Goal: Transaction & Acquisition: Purchase product/service

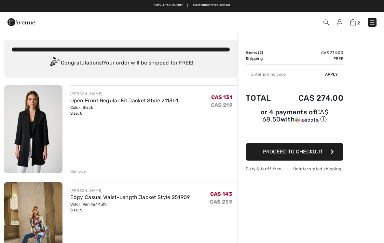
click at [311, 73] on input "TEXT" at bounding box center [285, 74] width 79 height 20
type input "NEW15"
click at [334, 70] on div "✔ Apply Remove" at bounding box center [294, 74] width 98 height 20
click at [330, 71] on span "Apply" at bounding box center [331, 74] width 13 height 6
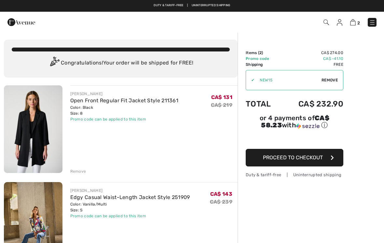
click at [351, 22] on img at bounding box center [353, 22] width 6 height 6
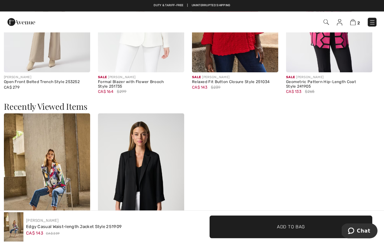
scroll to position [867, 0]
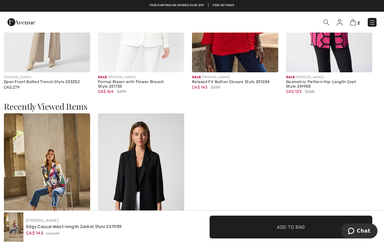
click at [367, 173] on div "Sale JOSEPH RIBKOFF Edgy Casual Waist-Length Jacket Style 251909 CA$ 143 $239 S…" at bounding box center [192, 192] width 376 height 159
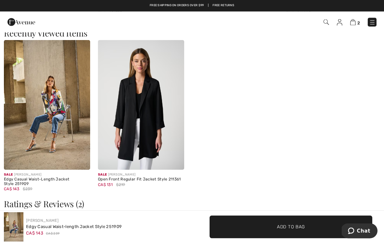
scroll to position [933, 0]
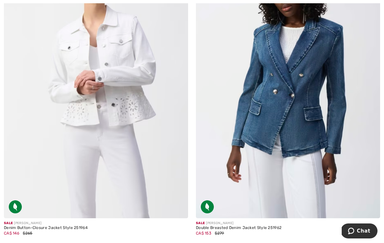
scroll to position [4908, 0]
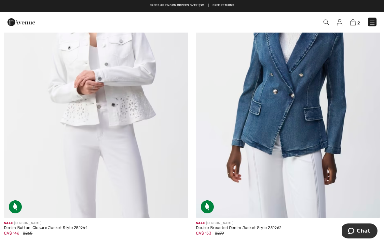
click at [140, 98] on img at bounding box center [96, 80] width 184 height 276
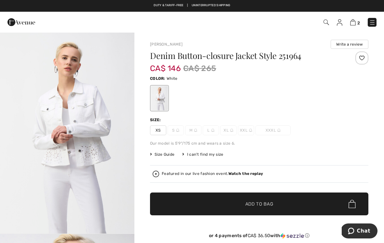
click at [21, 2] on div "Duty & tariff-free | Uninterrupted shipping Free shipping on orders over $99 | …" at bounding box center [192, 6] width 384 height 12
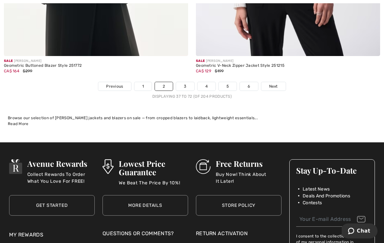
scroll to position [5675, 0]
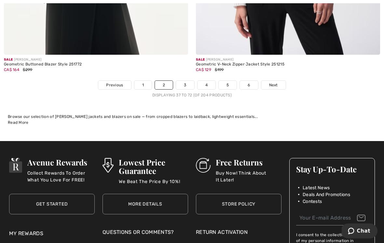
click at [188, 81] on link "3" at bounding box center [185, 85] width 18 height 8
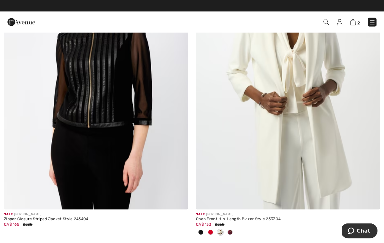
scroll to position [4842, 0]
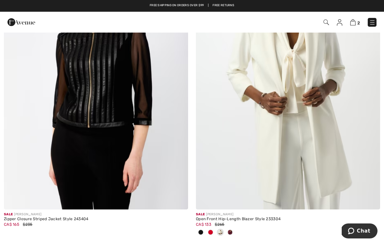
click at [302, 74] on img at bounding box center [288, 71] width 184 height 276
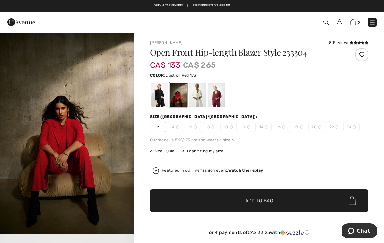
click at [214, 103] on div at bounding box center [215, 95] width 17 height 24
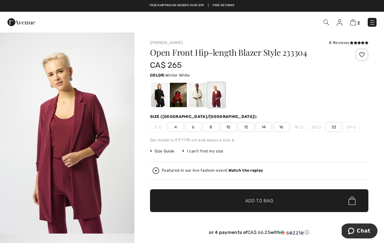
click at [203, 94] on div at bounding box center [197, 95] width 17 height 24
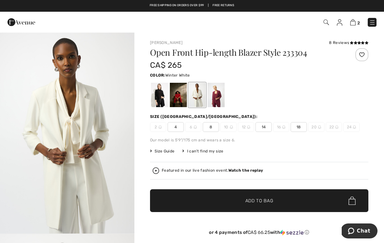
click at [177, 94] on div at bounding box center [178, 95] width 17 height 24
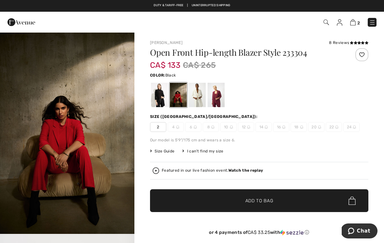
click at [164, 92] on div at bounding box center [159, 95] width 17 height 24
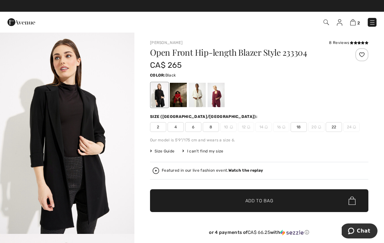
click at [213, 131] on span "8" at bounding box center [211, 127] width 16 height 10
click at [262, 200] on span "Add to Bag" at bounding box center [259, 200] width 28 height 7
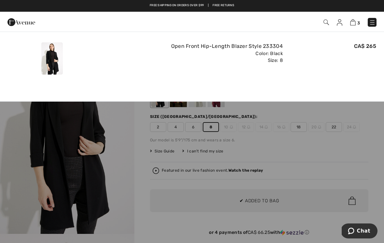
click at [134, 59] on div "Color: Black Size: 8" at bounding box center [191, 57] width 181 height 14
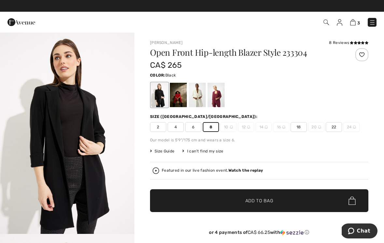
click at [354, 20] on img at bounding box center [353, 22] width 6 height 6
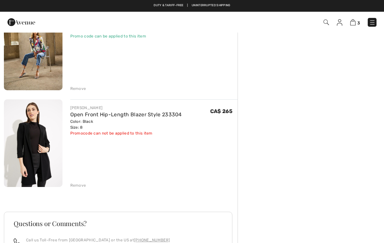
scroll to position [179, 0]
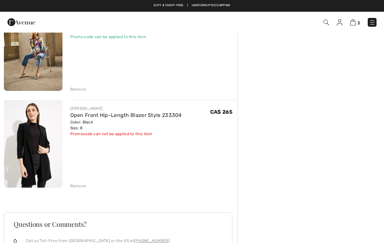
click at [81, 188] on div "Remove" at bounding box center [78, 186] width 16 height 6
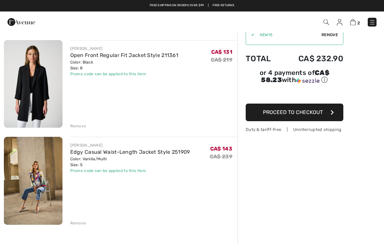
scroll to position [0, 0]
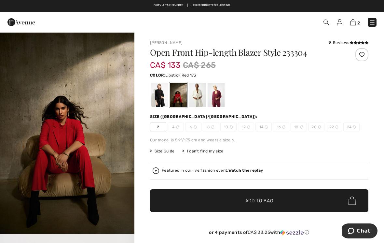
click at [162, 89] on div at bounding box center [159, 95] width 17 height 24
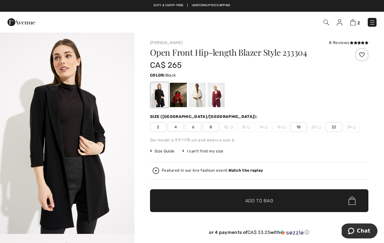
click at [181, 92] on div at bounding box center [178, 95] width 17 height 24
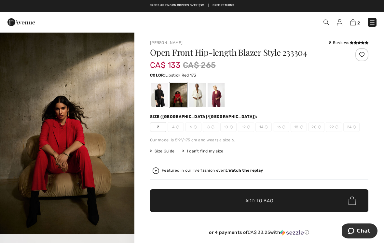
click at [201, 90] on div at bounding box center [197, 95] width 17 height 24
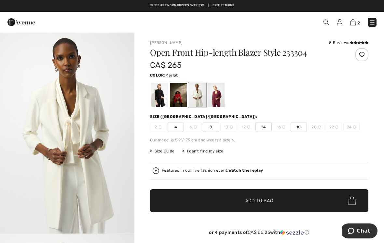
click at [219, 86] on div at bounding box center [215, 95] width 17 height 24
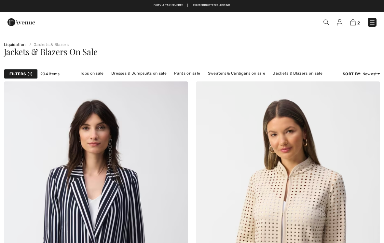
scroll to position [4852, 0]
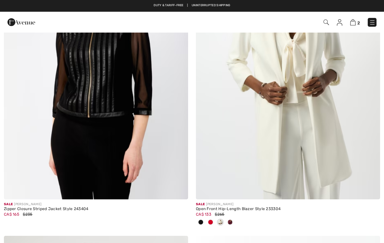
checkbox input "true"
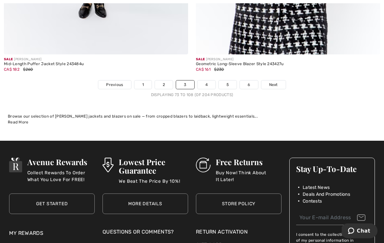
scroll to position [5611, 0]
click at [208, 80] on link "4" at bounding box center [206, 84] width 18 height 8
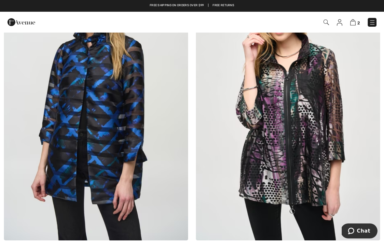
scroll to position [730, 0]
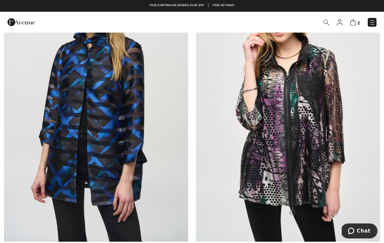
click at [122, 111] on img at bounding box center [96, 103] width 184 height 276
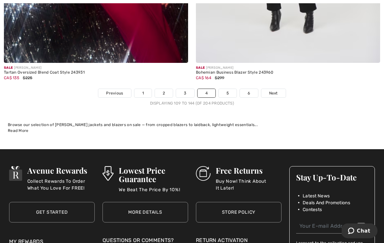
scroll to position [5613, 0]
click at [227, 89] on link "5" at bounding box center [227, 93] width 18 height 8
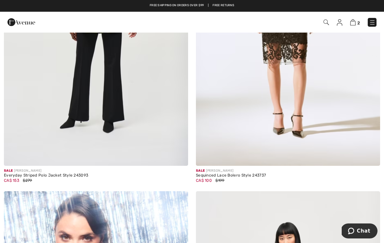
scroll to position [816, 0]
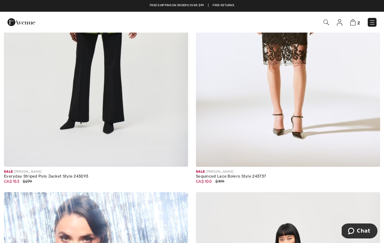
click at [151, 72] on img at bounding box center [96, 28] width 184 height 276
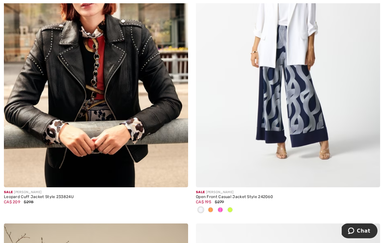
scroll to position [2676, 0]
click at [296, 71] on img at bounding box center [288, 49] width 184 height 276
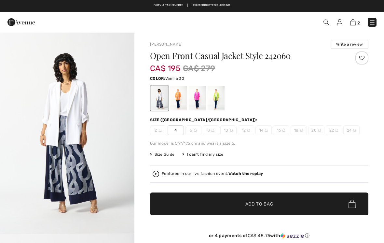
checkbox input "true"
click at [202, 97] on div at bounding box center [197, 98] width 17 height 24
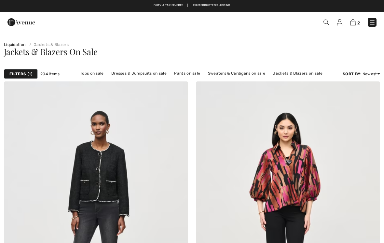
checkbox input "true"
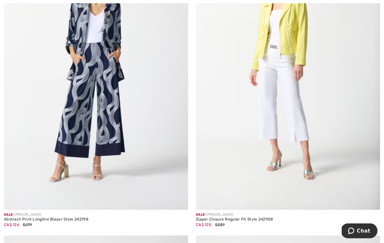
scroll to position [4282, 0]
click at [121, 89] on img at bounding box center [96, 71] width 184 height 276
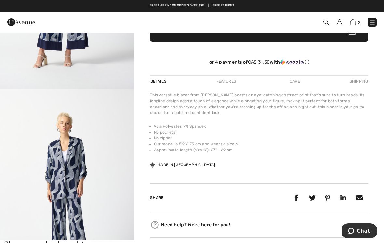
scroll to position [144, 0]
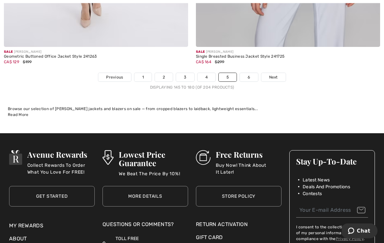
scroll to position [5661, 0]
click at [250, 73] on link "6" at bounding box center [249, 77] width 18 height 8
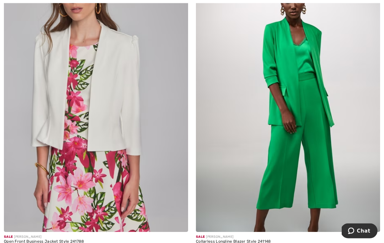
scroll to position [440, 0]
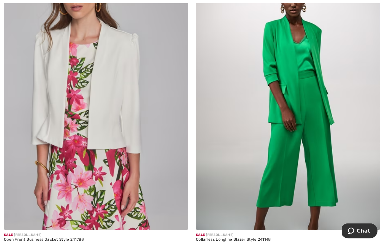
click at [303, 60] on img at bounding box center [288, 92] width 184 height 276
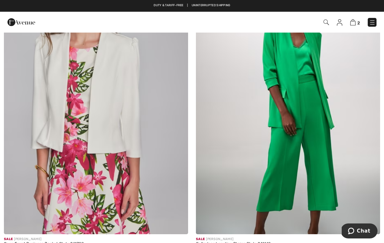
scroll to position [437, 0]
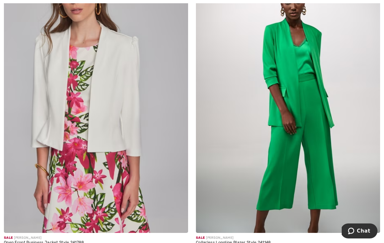
click at [162, 87] on img at bounding box center [96, 94] width 184 height 276
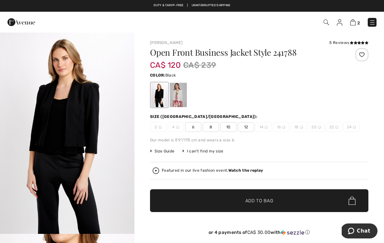
click at [165, 90] on div at bounding box center [159, 95] width 17 height 24
click at [181, 92] on div at bounding box center [178, 95] width 17 height 24
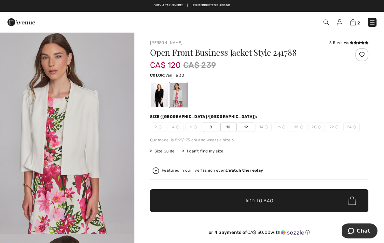
click at [161, 87] on div at bounding box center [159, 95] width 17 height 24
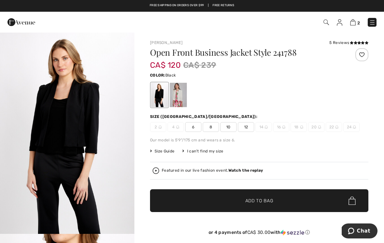
click at [214, 127] on span "8" at bounding box center [211, 127] width 16 height 10
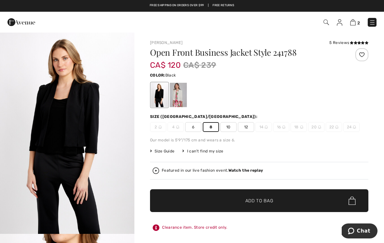
click at [256, 201] on span "Add to Bag" at bounding box center [259, 200] width 28 height 7
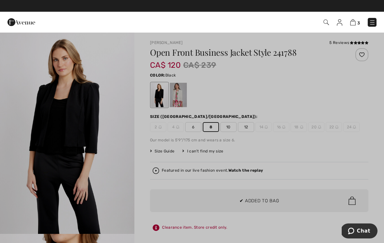
click at [297, 148] on div at bounding box center [192, 121] width 384 height 243
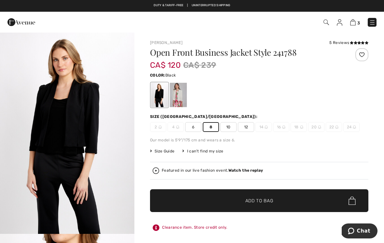
click at [182, 93] on div at bounding box center [178, 95] width 17 height 24
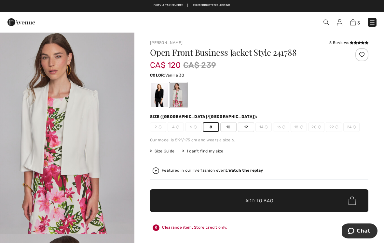
click at [226, 201] on span "✔ Added to Bag Add to Bag" at bounding box center [259, 200] width 218 height 23
click at [244, 201] on span "✔ Added to Bag" at bounding box center [250, 200] width 40 height 7
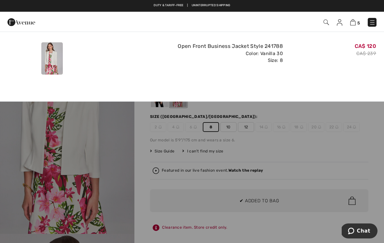
click at [355, 20] on img at bounding box center [353, 22] width 6 height 6
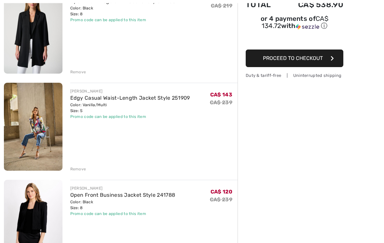
scroll to position [99, 0]
click at [82, 168] on div "Remove" at bounding box center [78, 169] width 16 height 6
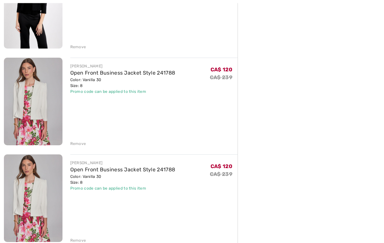
scroll to position [221, 0]
click at [84, 242] on div "Remove" at bounding box center [78, 240] width 16 height 6
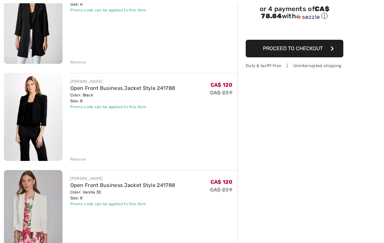
scroll to position [109, 0]
click at [43, 112] on img at bounding box center [33, 116] width 59 height 87
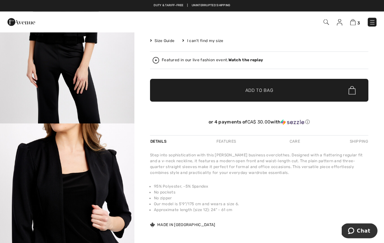
scroll to position [110, 0]
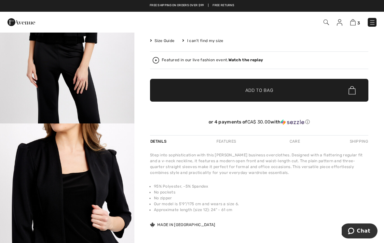
click at [278, 75] on div "Open Front Business Jacket Style 241788 CA$ 120 CA$ 239 Color: Black Size (CA/[…" at bounding box center [259, 36] width 218 height 197
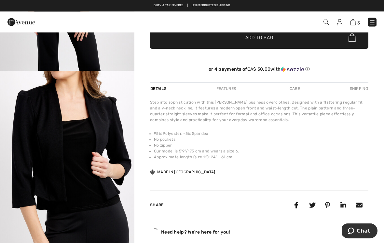
scroll to position [175, 0]
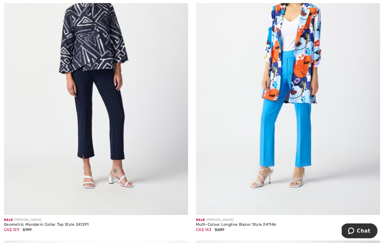
scroll to position [768, 0]
click at [299, 52] on img at bounding box center [288, 77] width 184 height 276
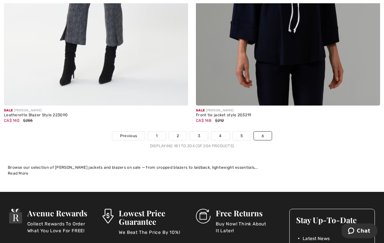
scroll to position [3673, 0]
click at [265, 133] on link "6" at bounding box center [263, 135] width 18 height 8
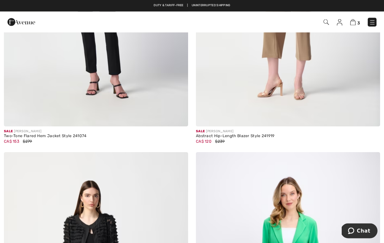
scroll to position [4979, 0]
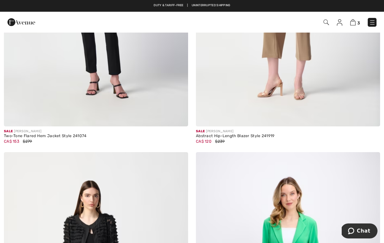
click at [375, 19] on link at bounding box center [371, 22] width 9 height 9
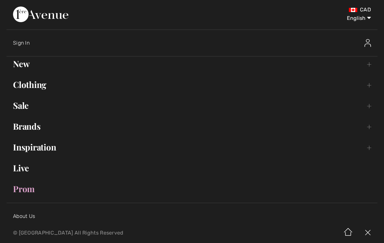
click at [28, 107] on link "Sale Toggle submenu" at bounding box center [192, 105] width 371 height 14
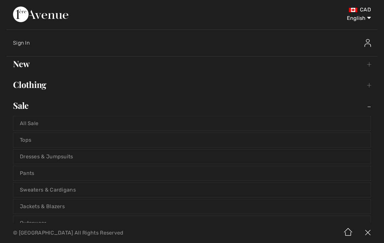
click at [32, 141] on link "Tops" at bounding box center [191, 140] width 357 height 14
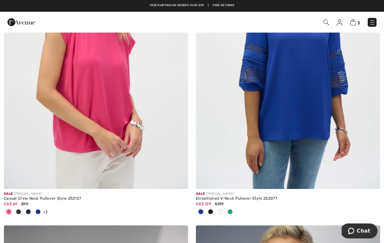
scroll to position [2361, 0]
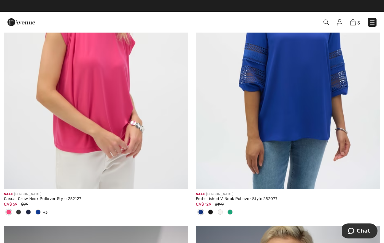
click at [128, 90] on img at bounding box center [96, 51] width 184 height 276
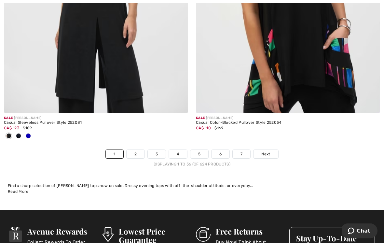
scroll to position [5628, 0]
click at [138, 151] on link "2" at bounding box center [135, 154] width 18 height 8
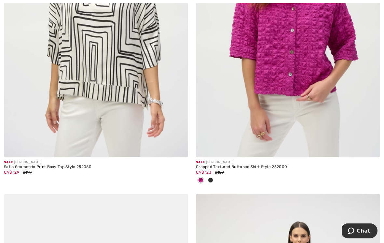
scroll to position [3323, 0]
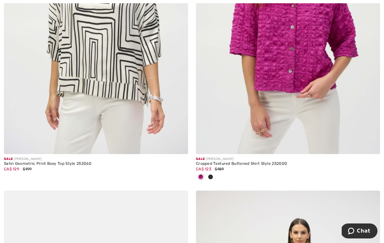
click at [308, 54] on img at bounding box center [288, 16] width 184 height 276
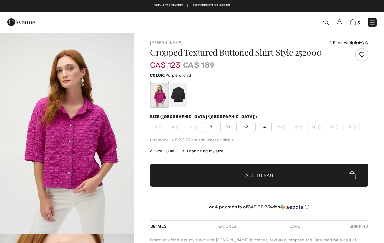
checkbox input "true"
click at [186, 94] on div at bounding box center [178, 95] width 17 height 24
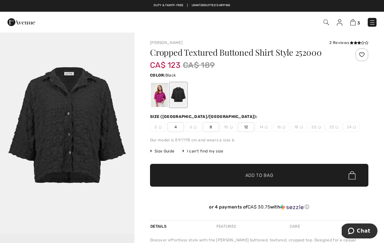
click at [217, 127] on span "8" at bounding box center [211, 127] width 16 height 10
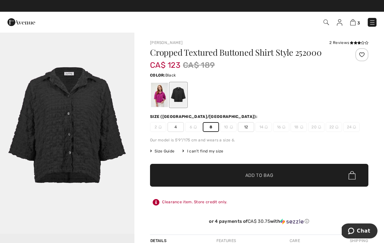
click at [220, 173] on span "✔ Added to Bag Add to Bag" at bounding box center [259, 175] width 218 height 23
click at [230, 173] on span "✔ Added to Bag" at bounding box center [250, 175] width 40 height 7
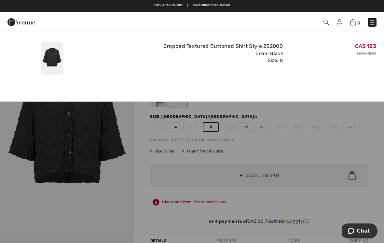
click at [105, 203] on div at bounding box center [192, 121] width 384 height 243
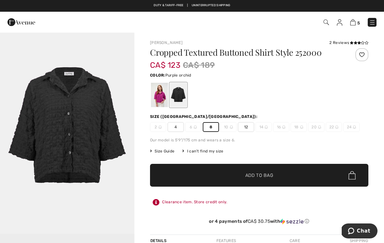
click at [165, 91] on div at bounding box center [159, 95] width 17 height 24
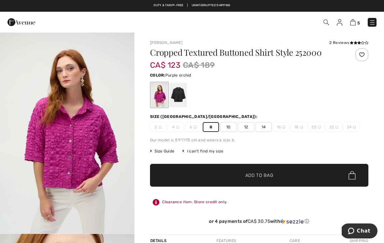
click at [241, 171] on span "✔ Added to Bag Add to Bag" at bounding box center [259, 175] width 218 height 23
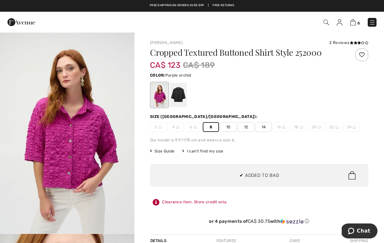
click at [359, 19] on link "6" at bounding box center [355, 22] width 10 height 8
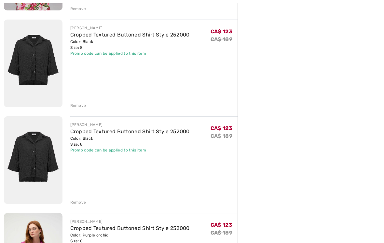
scroll to position [356, 0]
click at [84, 201] on div "Remove" at bounding box center [78, 202] width 16 height 6
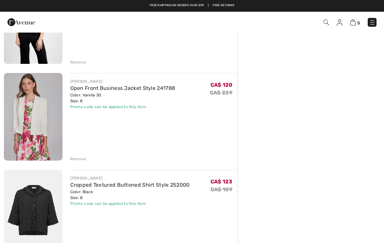
scroll to position [206, 0]
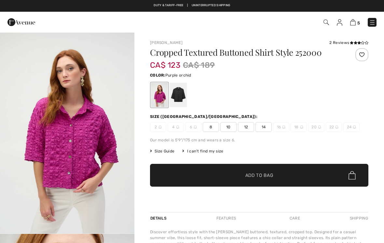
checkbox input "true"
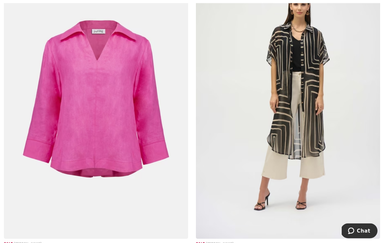
scroll to position [3551, 0]
click at [278, 56] on img at bounding box center [288, 100] width 184 height 276
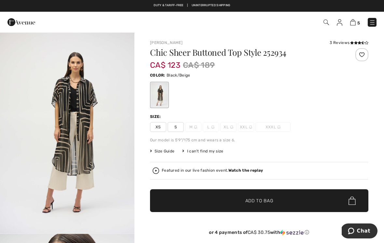
click at [178, 127] on span "S" at bounding box center [175, 127] width 16 height 10
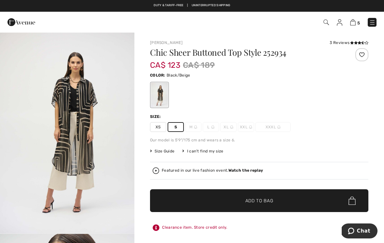
click at [231, 201] on span "✔ Added to Bag" at bounding box center [250, 200] width 40 height 7
click at [260, 202] on span "Add to Bag" at bounding box center [259, 200] width 28 height 7
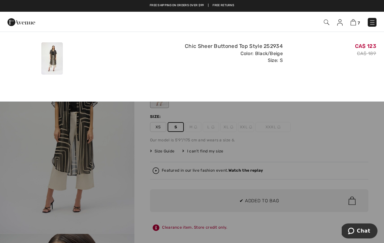
click at [353, 21] on img at bounding box center [353, 22] width 6 height 6
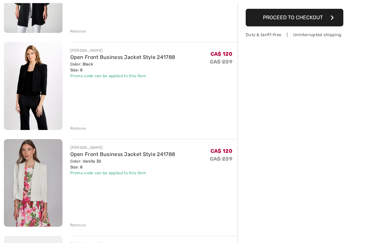
scroll to position [140, 0]
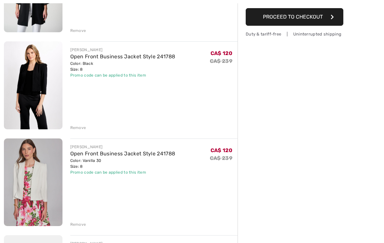
click at [78, 128] on div "Remove" at bounding box center [78, 128] width 16 height 6
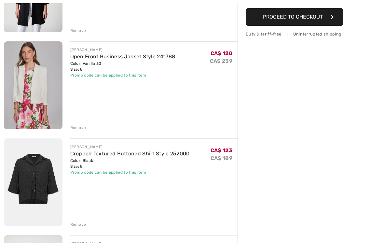
click at [81, 128] on div "Remove" at bounding box center [78, 128] width 16 height 6
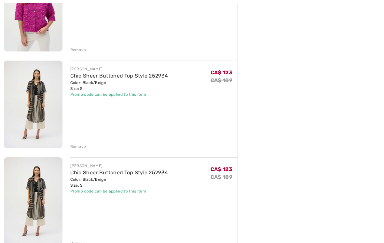
scroll to position [314, 0]
click at [79, 241] on div "Remove" at bounding box center [78, 243] width 16 height 6
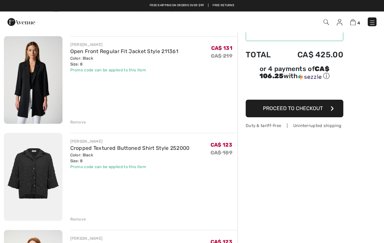
scroll to position [0, 0]
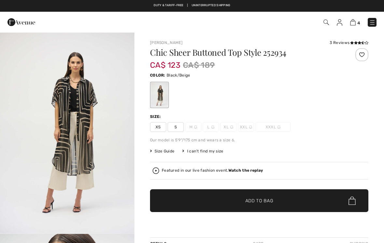
checkbox input "true"
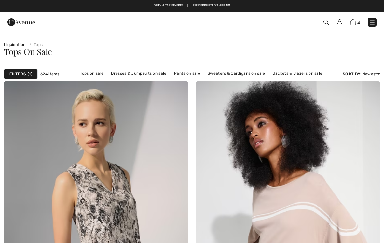
scroll to position [3561, 0]
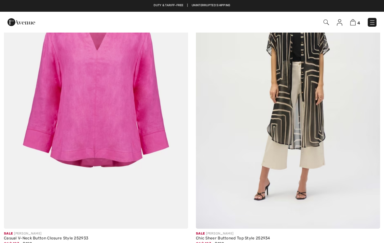
checkbox input "true"
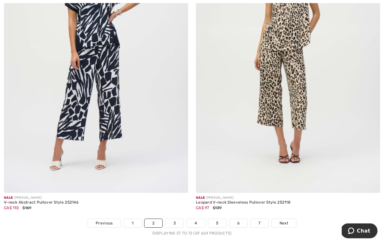
scroll to position [5527, 0]
click at [114, 67] on img at bounding box center [96, 54] width 184 height 276
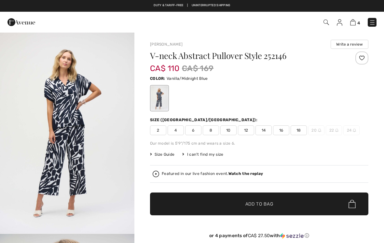
checkbox input "true"
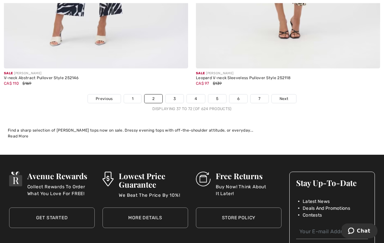
scroll to position [5651, 0]
click at [178, 94] on link "3" at bounding box center [174, 98] width 18 height 8
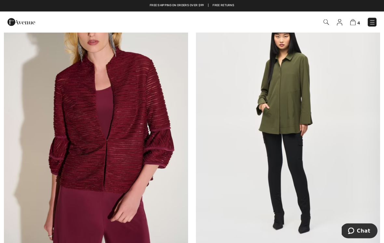
scroll to position [393, 0]
click at [294, 84] on img at bounding box center [288, 128] width 184 height 276
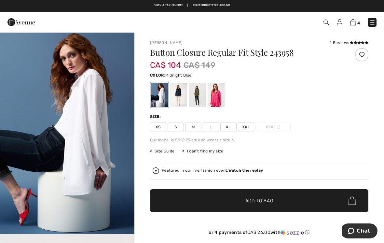
click at [182, 96] on div at bounding box center [178, 95] width 17 height 24
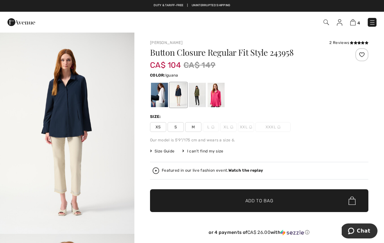
click at [201, 101] on div at bounding box center [197, 95] width 17 height 24
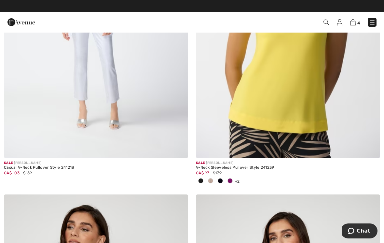
scroll to position [1122, 0]
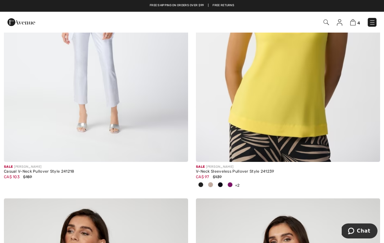
click at [286, 70] on img at bounding box center [288, 24] width 184 height 276
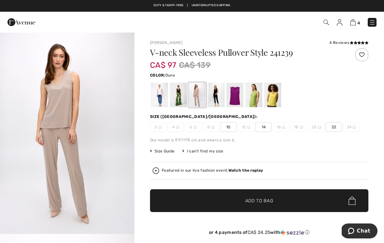
click at [220, 91] on div at bounding box center [215, 95] width 17 height 24
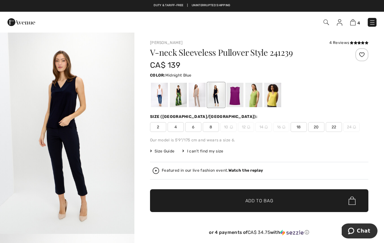
click at [214, 129] on span "8" at bounding box center [211, 127] width 16 height 10
click at [263, 201] on span "Add to Bag" at bounding box center [259, 200] width 28 height 7
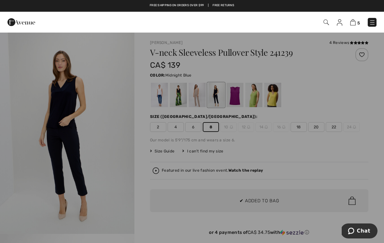
click at [165, 183] on div at bounding box center [192, 121] width 384 height 243
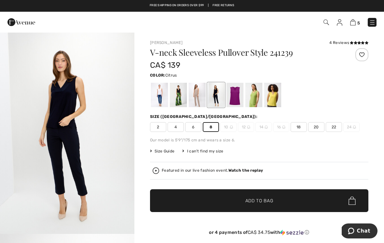
click at [273, 96] on div at bounding box center [272, 95] width 17 height 24
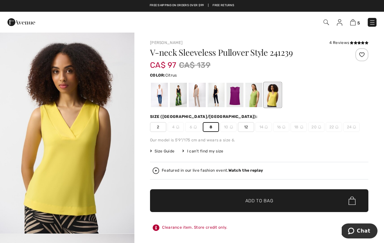
click at [255, 97] on div at bounding box center [253, 95] width 17 height 24
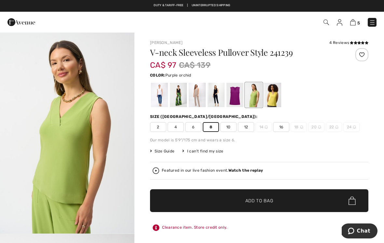
click at [233, 98] on div at bounding box center [234, 95] width 17 height 24
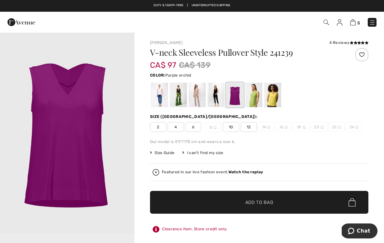
click at [198, 100] on div at bounding box center [197, 95] width 17 height 24
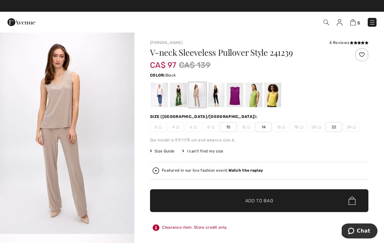
click at [178, 96] on div at bounding box center [178, 95] width 17 height 24
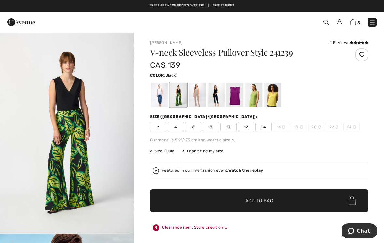
click at [159, 92] on div at bounding box center [159, 95] width 17 height 24
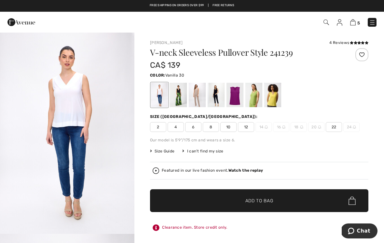
click at [215, 95] on div at bounding box center [215, 95] width 17 height 24
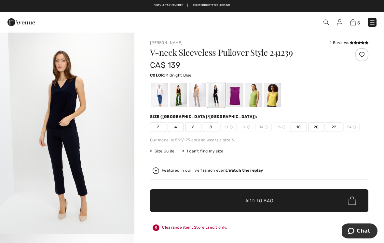
click at [355, 21] on img at bounding box center [353, 22] width 6 height 6
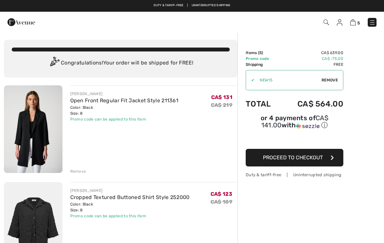
click at [354, 20] on img at bounding box center [353, 22] width 6 height 6
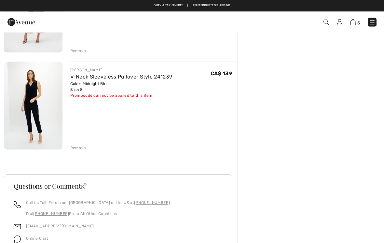
scroll to position [409, 0]
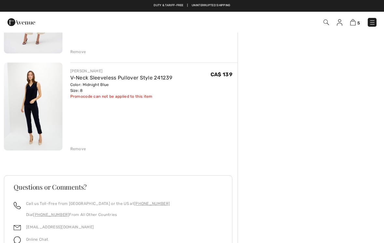
click at [79, 149] on div "Remove" at bounding box center [78, 149] width 16 height 6
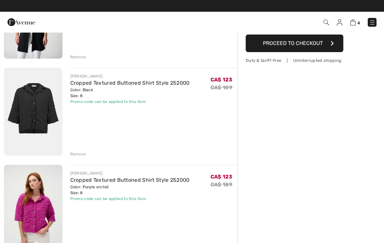
scroll to position [0, 0]
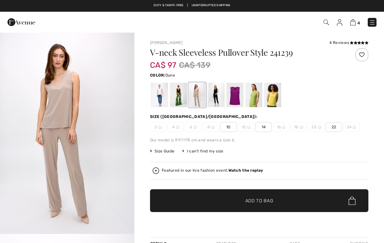
checkbox input "true"
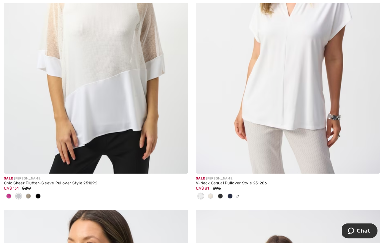
scroll to position [4641, 0]
click at [291, 52] on img at bounding box center [288, 35] width 184 height 276
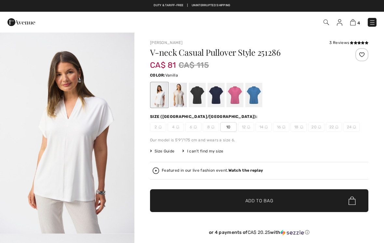
checkbox input "true"
click at [216, 95] on div at bounding box center [215, 95] width 17 height 24
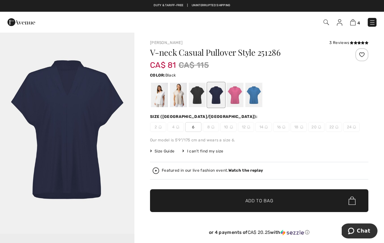
click at [202, 98] on div at bounding box center [197, 95] width 17 height 24
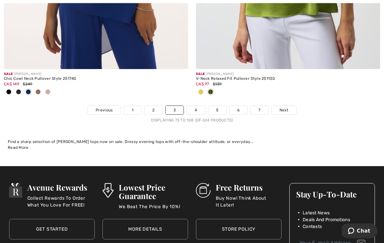
scroll to position [5682, 0]
click at [196, 107] on link "4" at bounding box center [196, 110] width 18 height 8
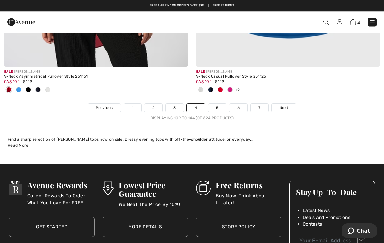
scroll to position [5652, 0]
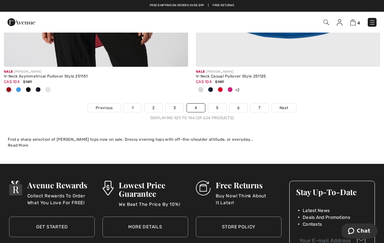
click at [222, 105] on link "5" at bounding box center [217, 107] width 18 height 8
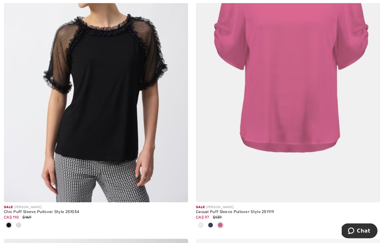
scroll to position [1405, 0]
click at [148, 99] on img at bounding box center [96, 64] width 184 height 276
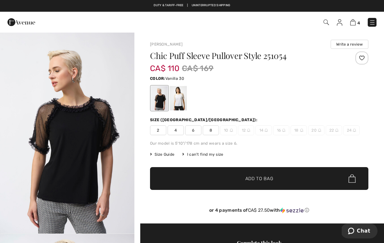
click at [180, 98] on div at bounding box center [178, 98] width 17 height 24
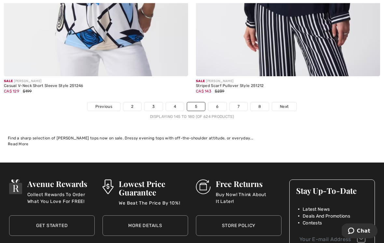
scroll to position [5661, 0]
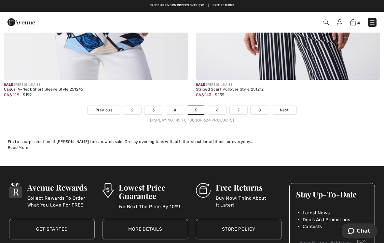
click at [218, 108] on link "6" at bounding box center [217, 110] width 18 height 8
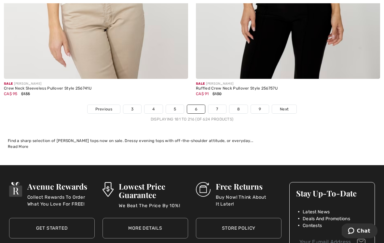
scroll to position [5587, 0]
click at [221, 105] on link "7" at bounding box center [217, 109] width 18 height 8
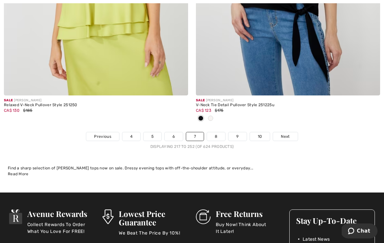
scroll to position [5591, 0]
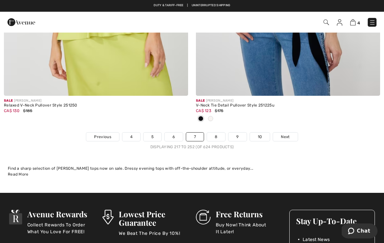
click at [218, 132] on link "8" at bounding box center [216, 136] width 18 height 8
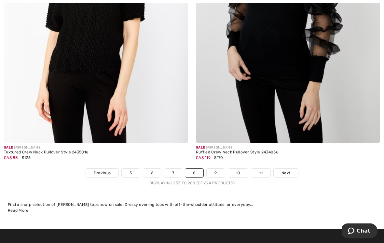
scroll to position [5534, 0]
click at [297, 54] on img at bounding box center [288, 4] width 184 height 276
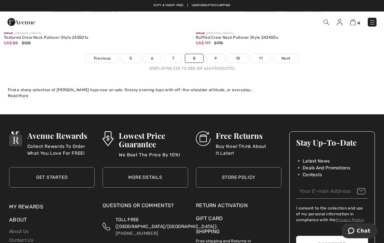
scroll to position [5645, 0]
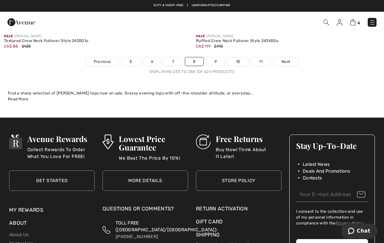
click at [216, 57] on link "9" at bounding box center [215, 61] width 18 height 8
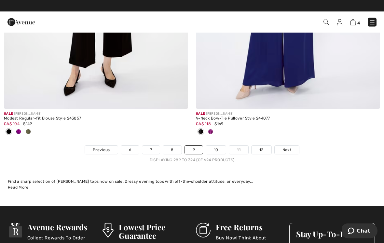
scroll to position [5621, 0]
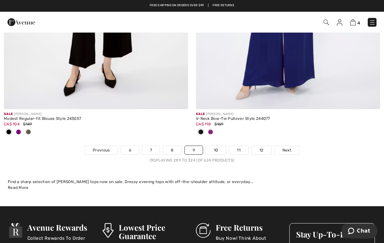
click at [220, 146] on link "10" at bounding box center [216, 150] width 20 height 8
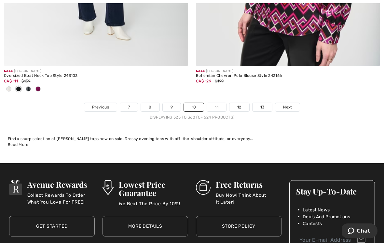
scroll to position [5628, 0]
click at [217, 103] on link "11" at bounding box center [216, 107] width 19 height 8
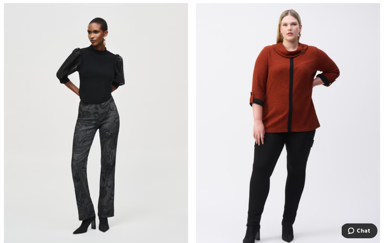
scroll to position [2297, 0]
click at [145, 87] on img at bounding box center [96, 126] width 184 height 276
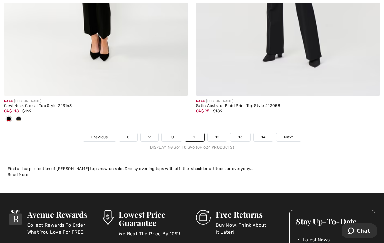
scroll to position [5580, 0]
click at [220, 135] on link "12" at bounding box center [217, 137] width 20 height 8
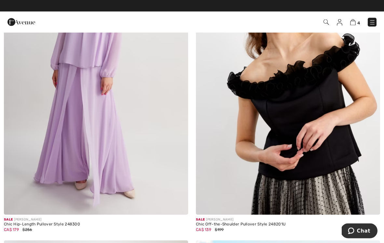
scroll to position [3921, 0]
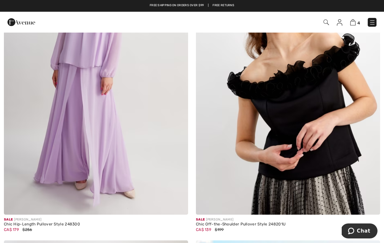
click at [302, 96] on img at bounding box center [288, 76] width 184 height 276
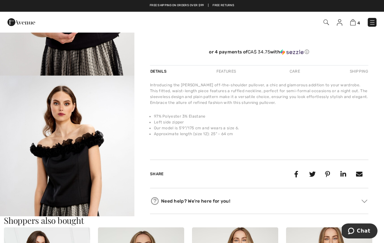
scroll to position [153, 0]
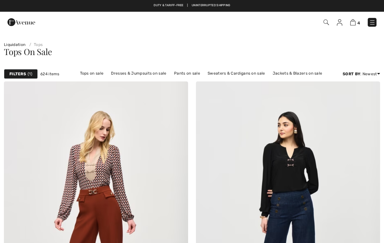
checkbox input "true"
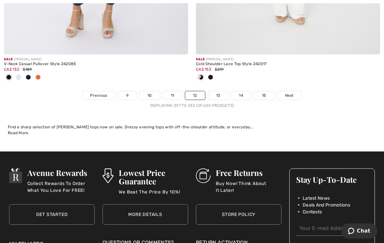
scroll to position [5601, 0]
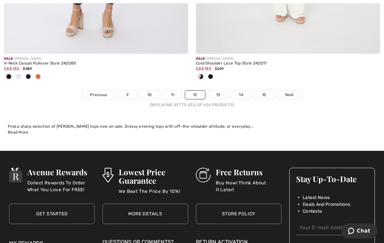
click at [219, 91] on link "13" at bounding box center [218, 94] width 20 height 8
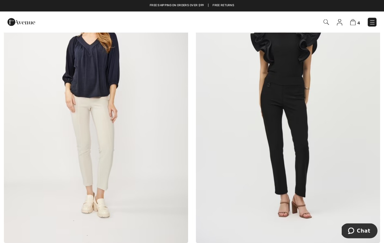
scroll to position [1052, 0]
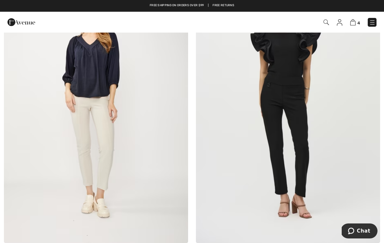
click at [295, 91] on img at bounding box center [288, 105] width 184 height 276
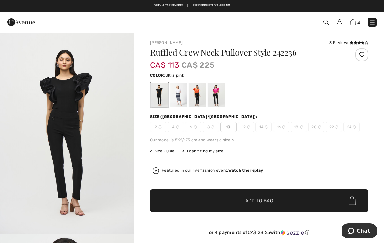
click at [218, 85] on div at bounding box center [215, 95] width 17 height 24
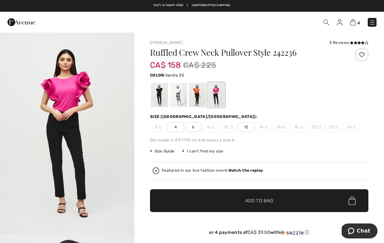
click at [181, 87] on div at bounding box center [178, 95] width 17 height 24
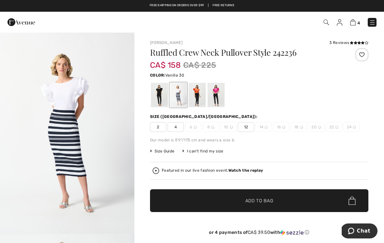
click at [163, 96] on div at bounding box center [159, 95] width 17 height 24
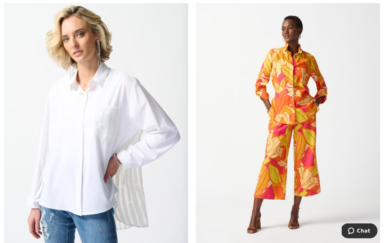
scroll to position [2332, 0]
click at [301, 71] on img at bounding box center [288, 123] width 184 height 276
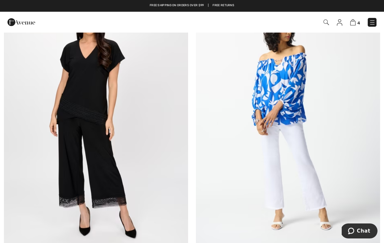
scroll to position [3241, 0]
click at [123, 82] on img at bounding box center [96, 119] width 184 height 276
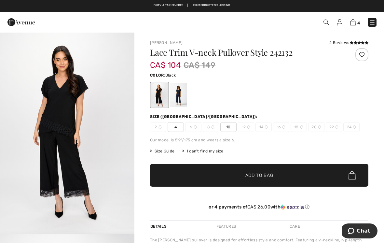
click at [180, 91] on div at bounding box center [178, 95] width 17 height 24
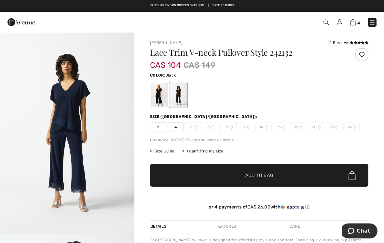
click at [163, 88] on div at bounding box center [159, 95] width 17 height 24
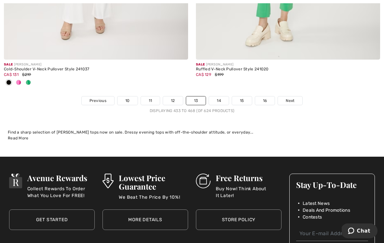
scroll to position [5682, 0]
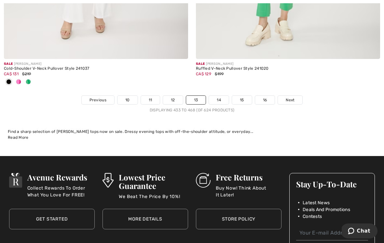
click at [218, 97] on link "14" at bounding box center [219, 100] width 20 height 8
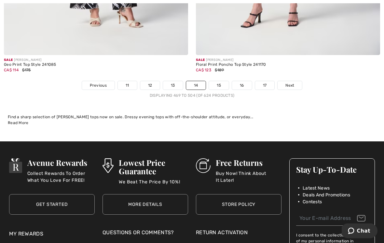
scroll to position [5709, 0]
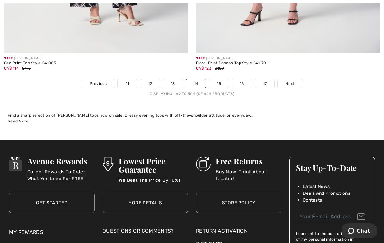
click at [221, 80] on link "15" at bounding box center [219, 83] width 20 height 8
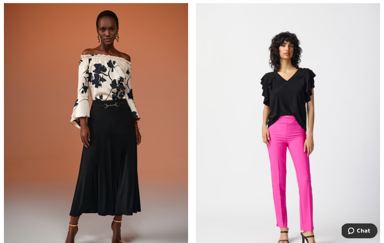
scroll to position [996, 0]
click at [294, 89] on img at bounding box center [288, 139] width 184 height 276
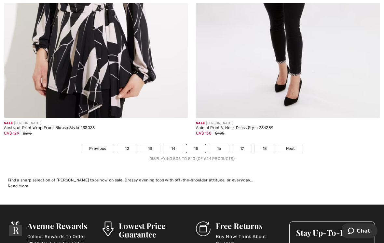
scroll to position [5572, 0]
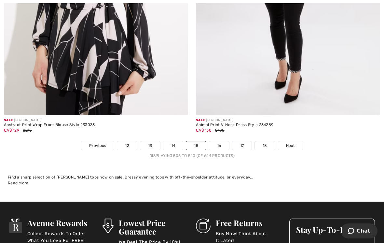
click at [221, 145] on link "16" at bounding box center [219, 145] width 20 height 8
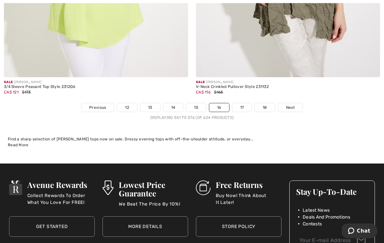
scroll to position [5631, 0]
click at [243, 104] on link "17" at bounding box center [242, 107] width 20 height 8
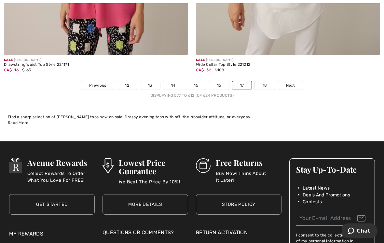
scroll to position [5589, 0]
click at [271, 81] on link "18" at bounding box center [265, 85] width 20 height 8
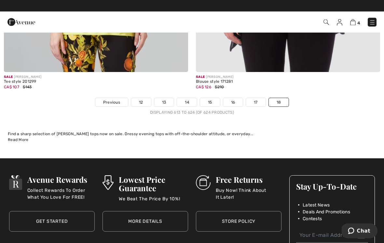
scroll to position [1804, 0]
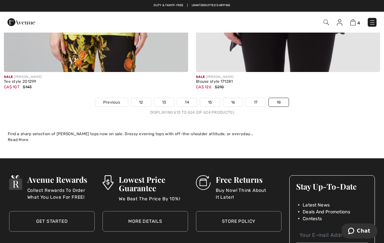
click at [374, 22] on img at bounding box center [372, 22] width 7 height 7
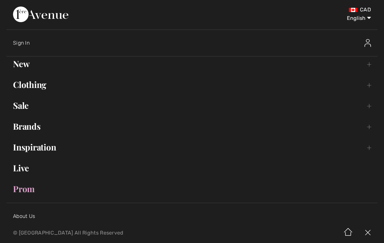
click at [29, 105] on link "Sale Toggle submenu" at bounding box center [192, 105] width 371 height 14
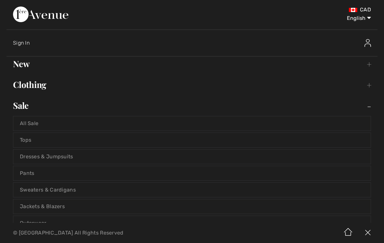
click at [35, 173] on link "Pants" at bounding box center [191, 173] width 357 height 14
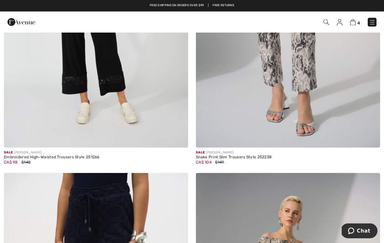
scroll to position [810, 0]
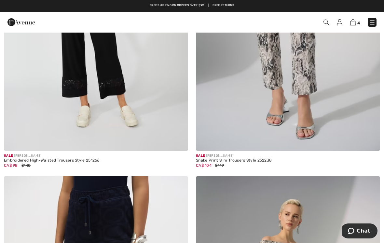
click at [332, 95] on img at bounding box center [288, 13] width 184 height 276
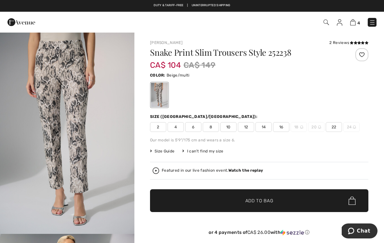
click at [213, 126] on span "8" at bounding box center [211, 127] width 16 height 10
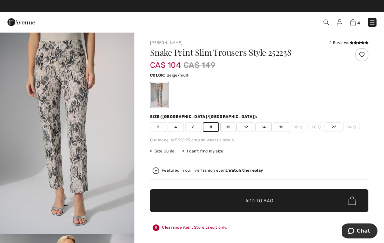
click at [245, 198] on span "Add to Bag" at bounding box center [259, 200] width 28 height 7
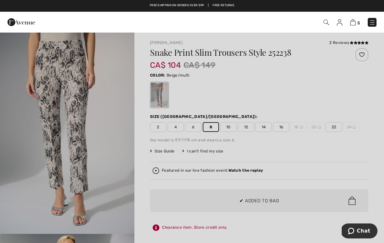
click at [115, 194] on div at bounding box center [192, 121] width 384 height 243
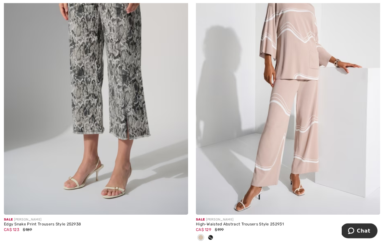
scroll to position [2961, 0]
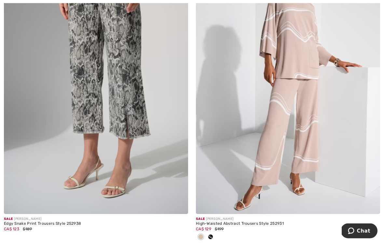
click at [147, 82] on img at bounding box center [96, 76] width 184 height 276
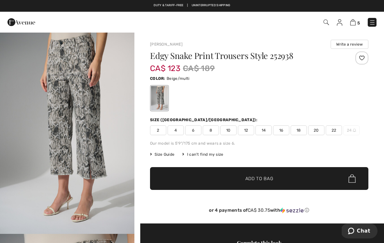
click at [216, 126] on span "8" at bounding box center [211, 130] width 16 height 10
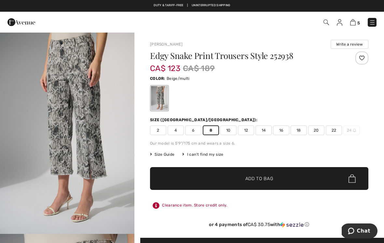
click at [251, 178] on span "Add to Bag" at bounding box center [259, 178] width 28 height 7
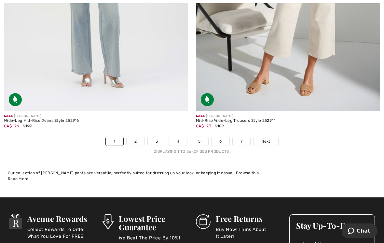
scroll to position [5597, 0]
click at [141, 137] on link "2" at bounding box center [135, 141] width 18 height 8
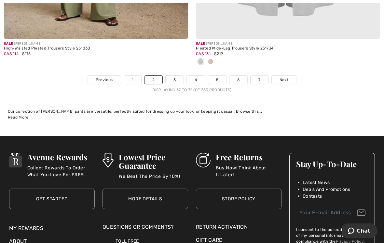
scroll to position [5691, 0]
click at [178, 75] on link "3" at bounding box center [174, 79] width 18 height 8
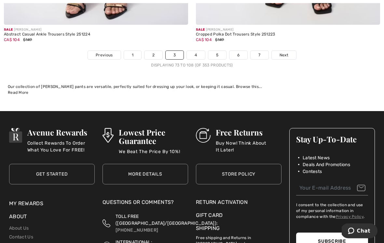
scroll to position [5662, 0]
click at [198, 51] on link "4" at bounding box center [196, 55] width 18 height 8
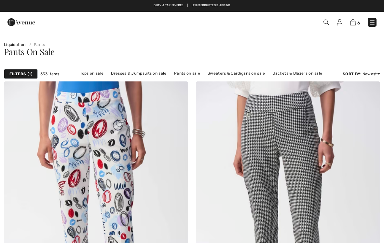
checkbox input "true"
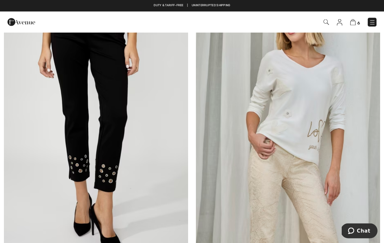
scroll to position [4521, 0]
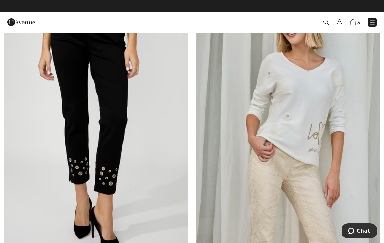
click at [355, 21] on img at bounding box center [353, 22] width 6 height 6
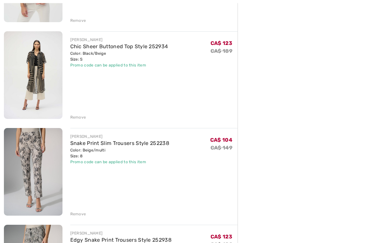
scroll to position [344, 0]
click at [56, 155] on img at bounding box center [33, 171] width 59 height 87
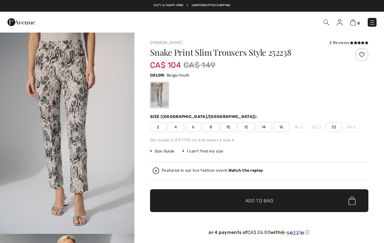
checkbox input "true"
click at [94, 92] on img "1 / 5" at bounding box center [67, 133] width 134 height 202
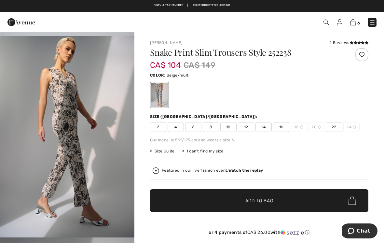
scroll to position [178, 0]
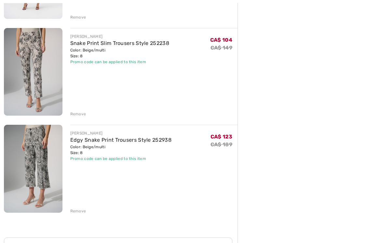
scroll to position [443, 0]
click at [47, 159] on img at bounding box center [33, 168] width 59 height 87
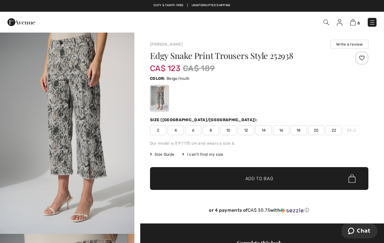
click at [163, 94] on div at bounding box center [159, 98] width 17 height 24
click at [167, 92] on div at bounding box center [159, 98] width 17 height 24
click at [92, 94] on img "1 / 4" at bounding box center [67, 133] width 134 height 202
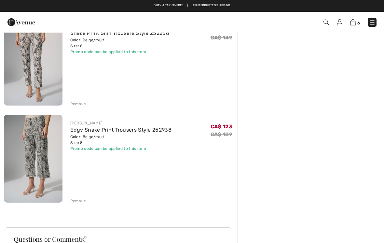
click at [82, 198] on div "Remove" at bounding box center [78, 201] width 16 height 6
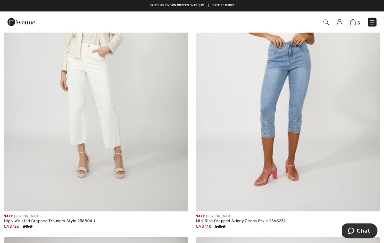
scroll to position [4872, 0]
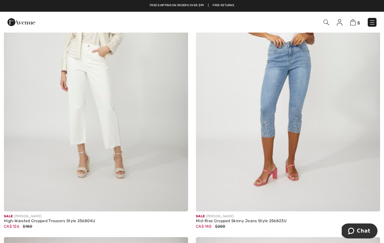
click at [370, 21] on img at bounding box center [372, 22] width 7 height 7
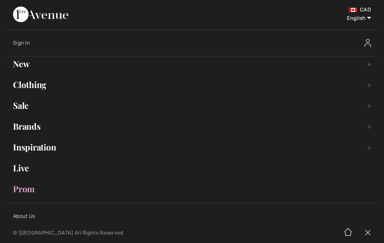
click at [30, 106] on link "Sale Toggle submenu" at bounding box center [192, 105] width 371 height 14
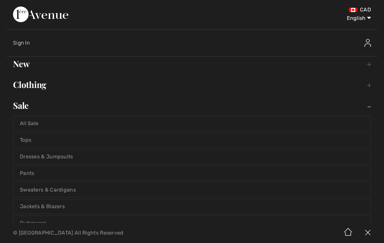
click at [29, 140] on link "Tops" at bounding box center [191, 140] width 357 height 14
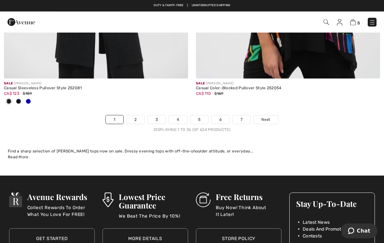
scroll to position [5662, 0]
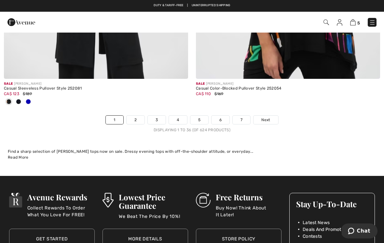
click at [139, 115] on link "2" at bounding box center [135, 119] width 18 height 8
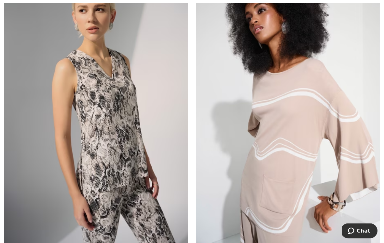
scroll to position [111, 0]
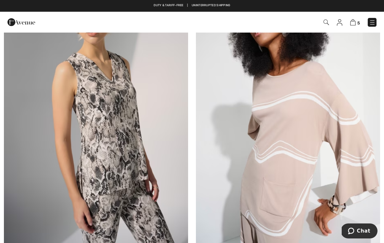
click at [131, 108] on img at bounding box center [96, 109] width 184 height 276
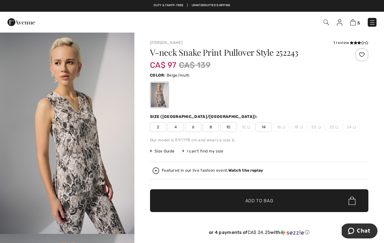
click at [215, 126] on span "8" at bounding box center [211, 127] width 16 height 10
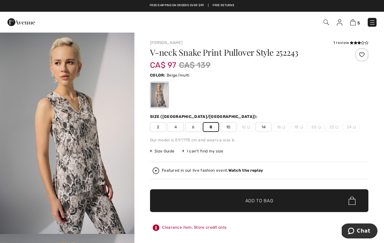
click at [227, 198] on span "✔ Added to Bag Add to Bag" at bounding box center [259, 200] width 218 height 23
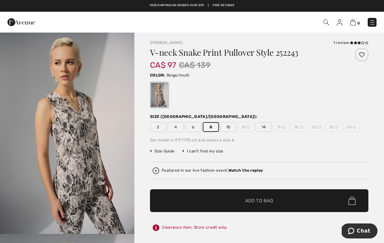
click at [373, 20] on img at bounding box center [372, 22] width 7 height 7
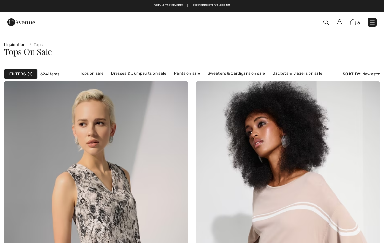
scroll to position [121, 0]
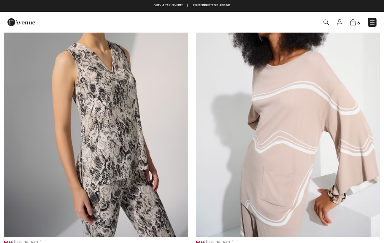
checkbox input "true"
click at [355, 20] on img at bounding box center [353, 22] width 6 height 6
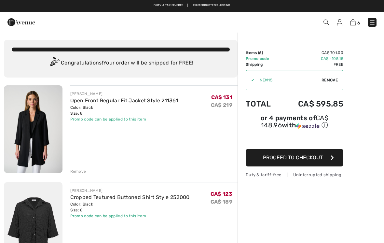
click at [302, 160] on span "Proceed to Checkout" at bounding box center [293, 157] width 60 height 6
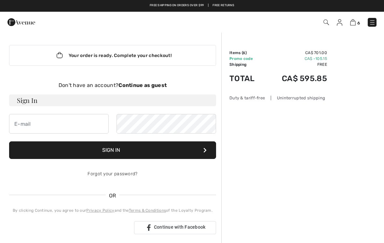
click at [374, 21] on img at bounding box center [372, 22] width 7 height 7
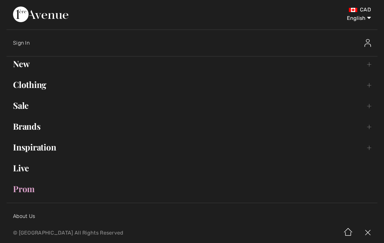
click at [33, 216] on link "About Us" at bounding box center [24, 216] width 22 height 6
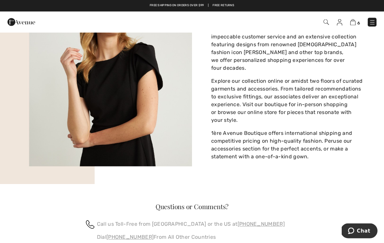
scroll to position [311, 0]
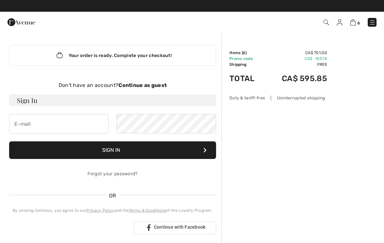
click at [354, 25] on img at bounding box center [353, 22] width 6 height 6
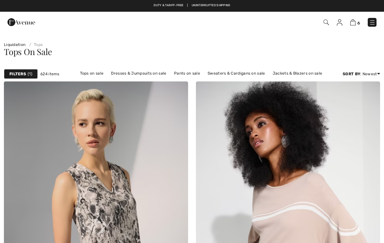
scroll to position [121, 0]
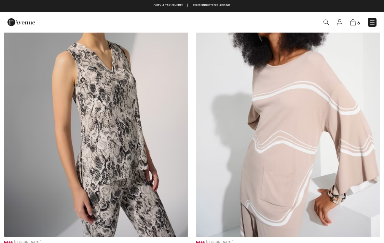
checkbox input "true"
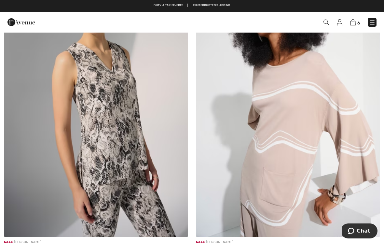
click at [372, 22] on img at bounding box center [372, 22] width 7 height 7
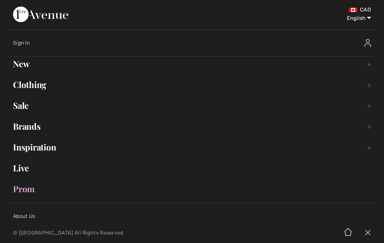
click at [40, 87] on link "Clothing Toggle submenu" at bounding box center [192, 84] width 371 height 14
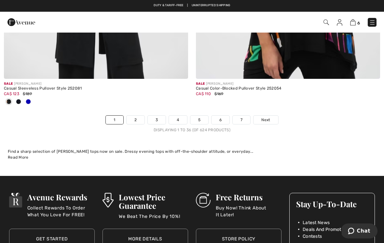
click at [370, 22] on img at bounding box center [372, 22] width 7 height 7
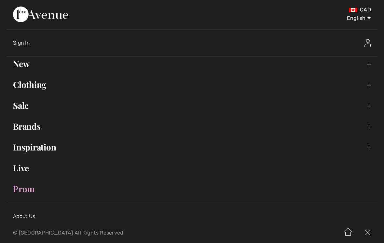
click at [26, 105] on link "Sale Toggle submenu" at bounding box center [192, 105] width 371 height 14
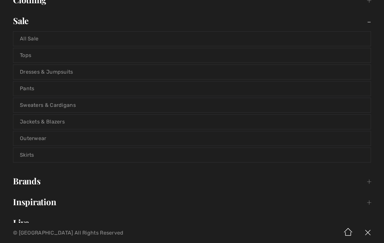
scroll to position [86, 0]
click at [46, 137] on link "Outerwear" at bounding box center [191, 137] width 357 height 14
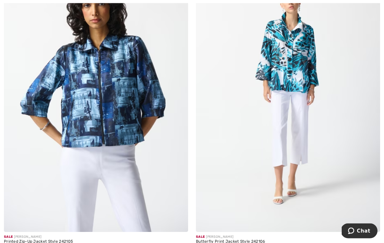
scroll to position [2642, 0]
click at [125, 102] on img at bounding box center [96, 93] width 184 height 276
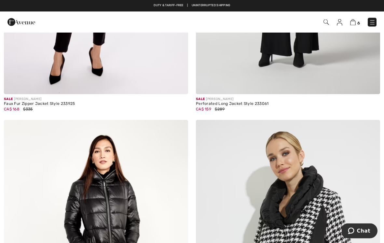
scroll to position [3383, 0]
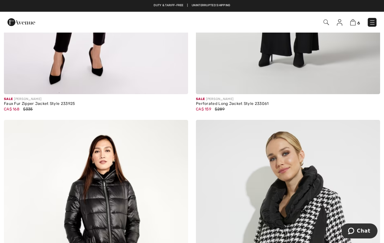
click at [372, 20] on img at bounding box center [372, 22] width 7 height 7
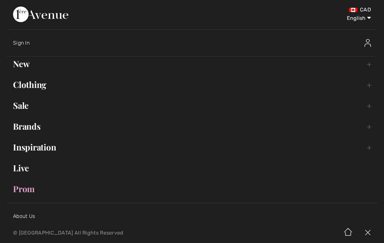
click at [27, 108] on link "Sale Toggle submenu" at bounding box center [192, 105] width 371 height 14
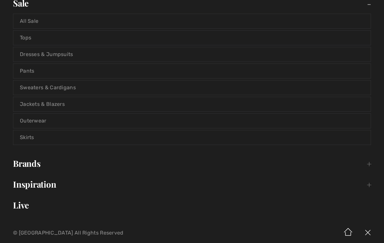
scroll to position [101, 0]
click at [28, 136] on link "Skirts" at bounding box center [191, 138] width 357 height 14
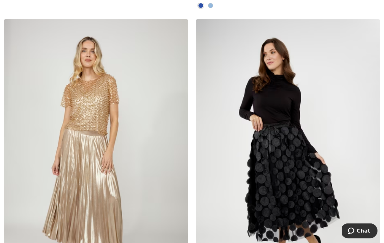
scroll to position [2278, 0]
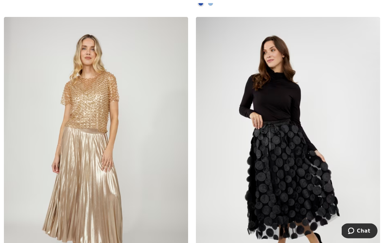
click at [295, 152] on img at bounding box center [288, 155] width 184 height 276
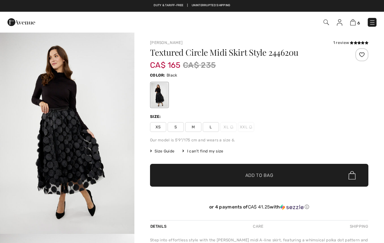
checkbox input "true"
click at [78, 97] on img "1 / 4" at bounding box center [67, 133] width 134 height 202
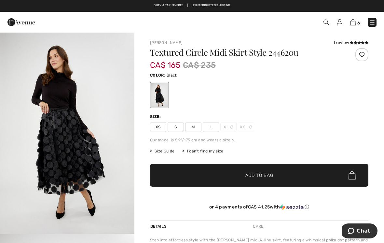
click at [179, 125] on span "S" at bounding box center [175, 127] width 16 height 10
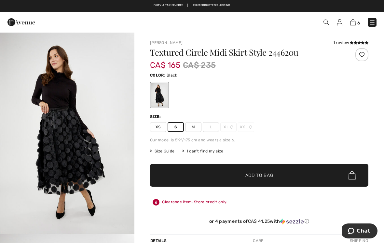
click at [195, 125] on span "M" at bounding box center [193, 127] width 16 height 10
click at [179, 126] on span "S" at bounding box center [175, 127] width 16 height 10
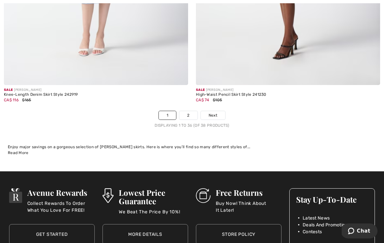
scroll to position [5607, 0]
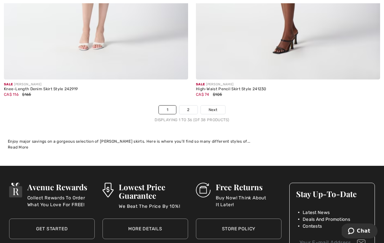
click at [189, 105] on link "2" at bounding box center [188, 109] width 18 height 8
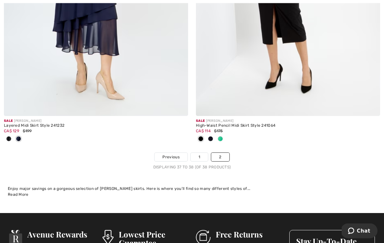
scroll to position [246, 0]
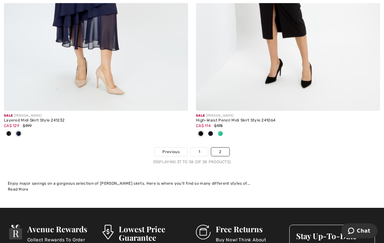
click at [200, 152] on link "1" at bounding box center [199, 152] width 17 height 8
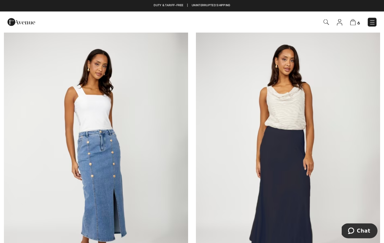
scroll to position [1934, 0]
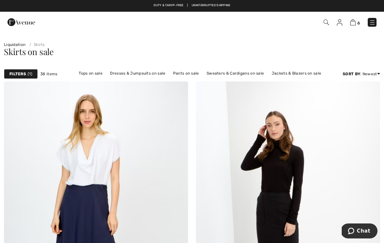
click at [372, 20] on img at bounding box center [372, 22] width 7 height 7
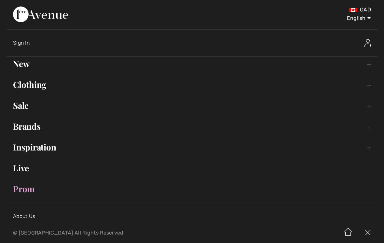
click at [42, 127] on link "Brands Open submenu" at bounding box center [192, 126] width 371 height 14
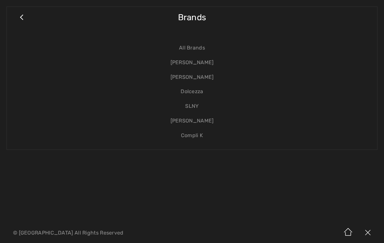
click at [28, 19] on link "Close submenu" at bounding box center [21, 20] width 16 height 14
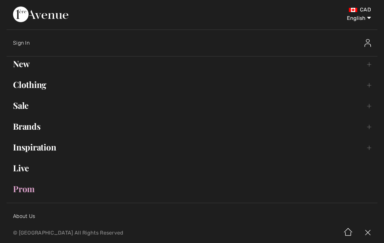
click at [24, 111] on link "Sale Toggle submenu" at bounding box center [192, 105] width 371 height 14
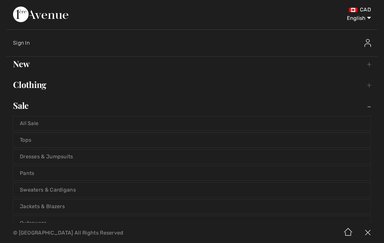
click at [27, 103] on link "Sale Toggle submenu" at bounding box center [192, 105] width 371 height 14
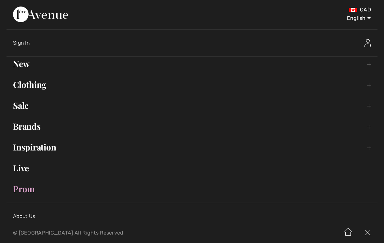
click at [26, 106] on link "Sale Toggle submenu" at bounding box center [192, 105] width 371 height 14
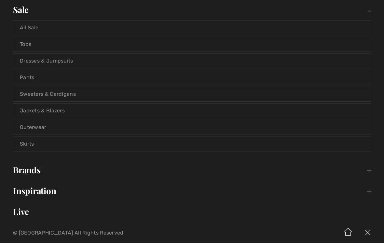
scroll to position [96, 0]
click at [71, 89] on link "Sweaters & Cardigans" at bounding box center [191, 93] width 357 height 14
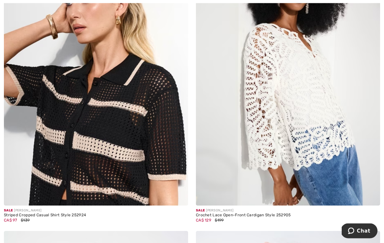
scroll to position [767, 0]
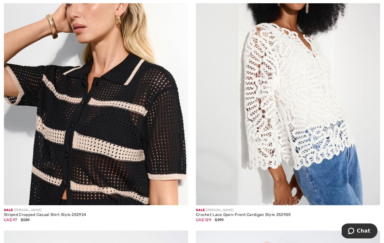
click at [295, 79] on img at bounding box center [288, 67] width 184 height 276
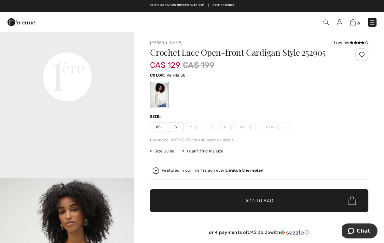
scroll to position [453, 0]
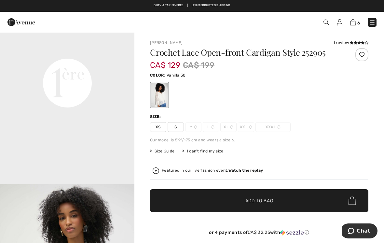
click at [178, 125] on span "S" at bounding box center [175, 127] width 16 height 10
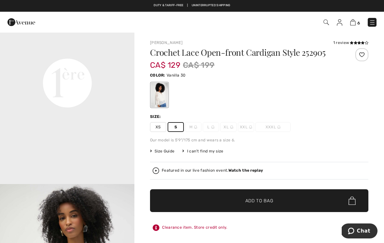
click at [262, 199] on span "Add to Bag" at bounding box center [259, 200] width 28 height 7
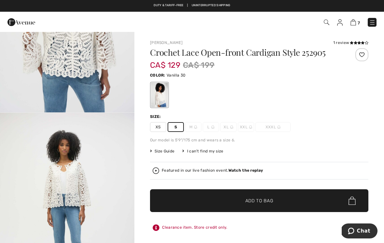
scroll to position [918, 0]
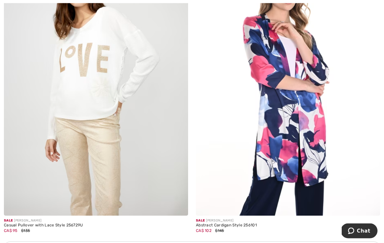
scroll to position [3595, 0]
click at [301, 73] on img at bounding box center [288, 77] width 184 height 276
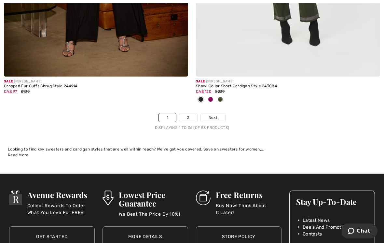
scroll to position [5640, 0]
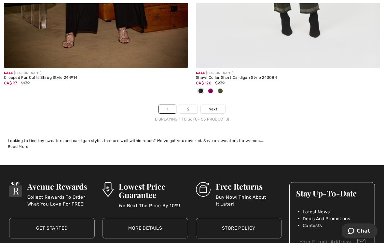
click at [188, 105] on link "2" at bounding box center [188, 109] width 18 height 8
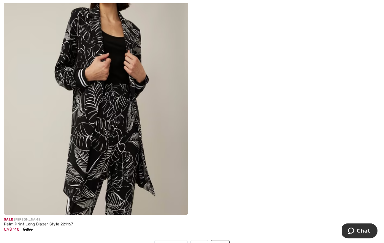
scroll to position [2648, 0]
click at [136, 116] on img at bounding box center [96, 76] width 184 height 276
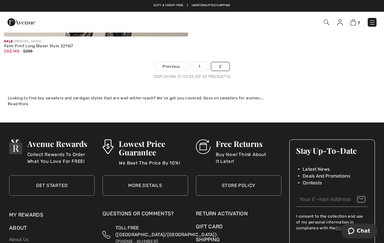
scroll to position [2824, 0]
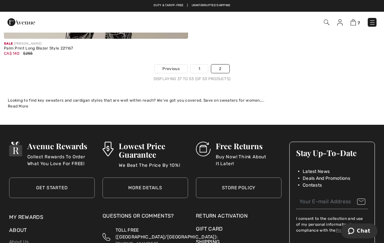
click at [375, 22] on img at bounding box center [372, 22] width 7 height 7
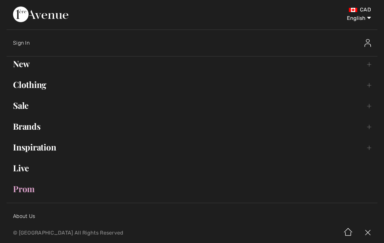
click at [25, 104] on link "Sale Toggle submenu" at bounding box center [192, 105] width 371 height 14
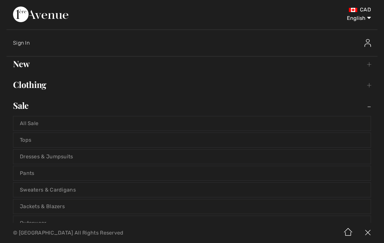
click at [60, 207] on link "Jackets & Blazers" at bounding box center [191, 206] width 357 height 14
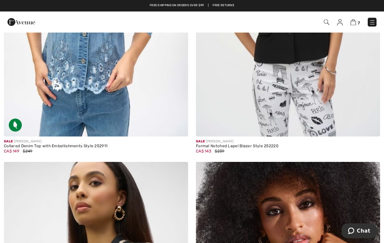
scroll to position [2737, 0]
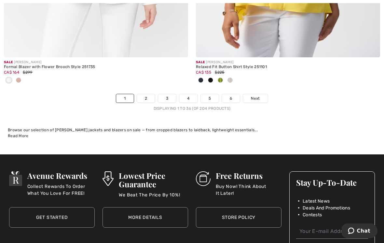
scroll to position [5672, 0]
click at [147, 94] on link "2" at bounding box center [146, 98] width 18 height 8
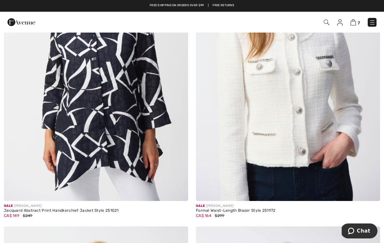
scroll to position [4624, 0]
click at [145, 96] on img at bounding box center [96, 63] width 184 height 276
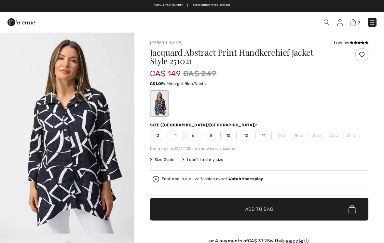
checkbox input "true"
click at [212, 137] on span "8" at bounding box center [211, 135] width 16 height 10
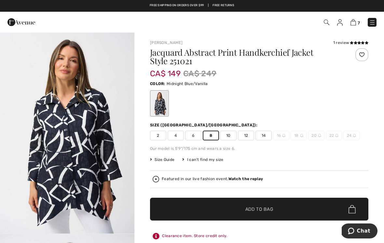
click at [217, 207] on span "✔ Added to Bag Add to Bag" at bounding box center [259, 208] width 218 height 23
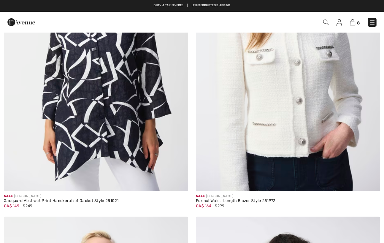
checkbox input "true"
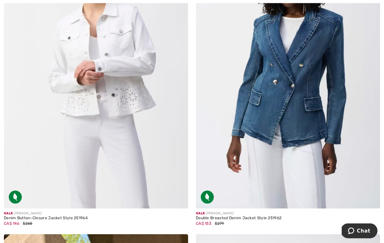
scroll to position [4918, 0]
click at [126, 69] on img at bounding box center [96, 70] width 184 height 276
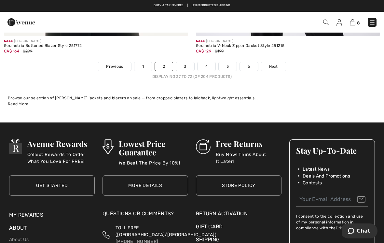
scroll to position [5693, 0]
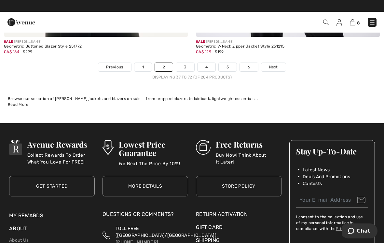
click at [186, 63] on link "3" at bounding box center [185, 67] width 18 height 8
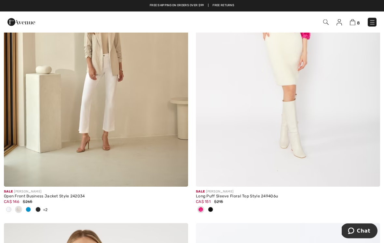
scroll to position [3949, 0]
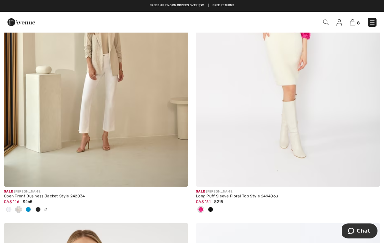
click at [151, 77] on img at bounding box center [96, 48] width 184 height 276
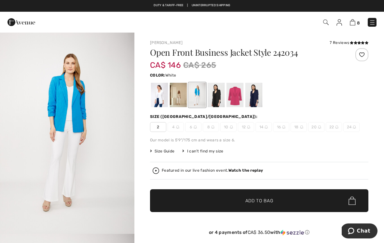
click at [165, 88] on div at bounding box center [159, 95] width 17 height 24
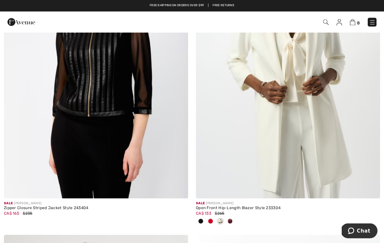
scroll to position [4853, 0]
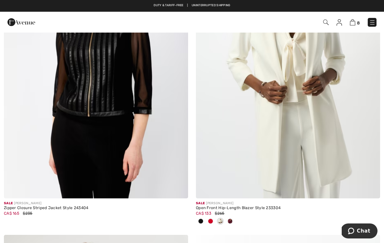
click at [300, 65] on img at bounding box center [288, 60] width 184 height 276
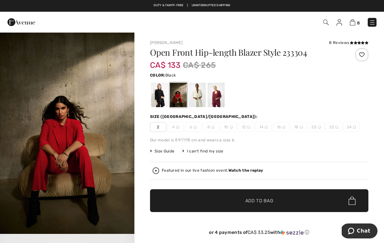
click at [162, 96] on div at bounding box center [159, 95] width 17 height 24
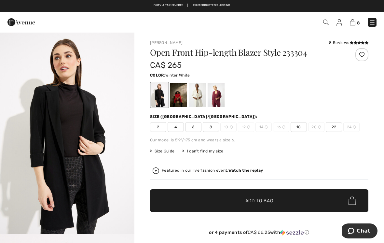
click at [203, 95] on div at bounding box center [197, 95] width 17 height 24
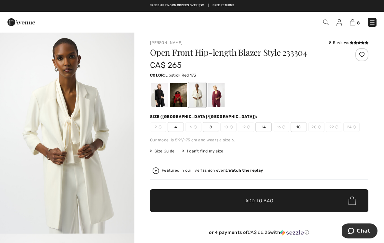
click at [181, 99] on div at bounding box center [178, 95] width 17 height 24
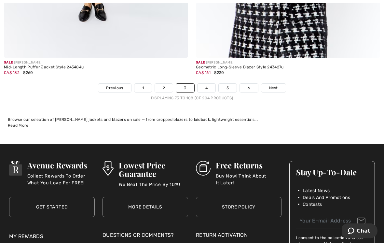
scroll to position [5608, 0]
click at [211, 84] on link "4" at bounding box center [206, 88] width 18 height 8
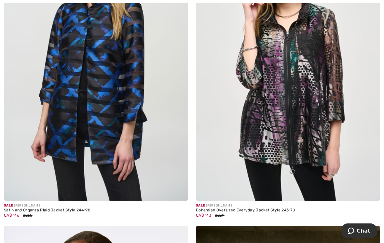
scroll to position [771, 0]
click at [141, 80] on img at bounding box center [96, 62] width 184 height 276
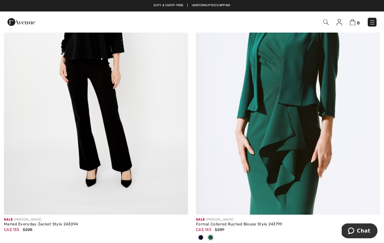
scroll to position [4226, 0]
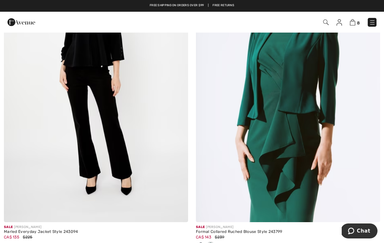
click at [139, 64] on img at bounding box center [96, 84] width 184 height 276
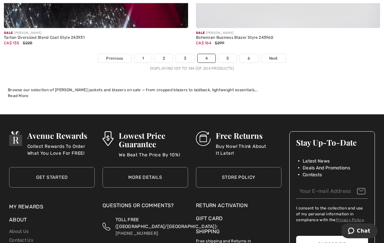
scroll to position [5648, 0]
click at [230, 54] on link "5" at bounding box center [227, 58] width 18 height 8
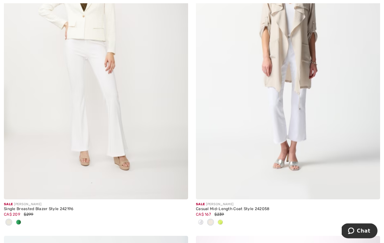
scroll to position [3278, 0]
click at [297, 46] on img at bounding box center [288, 61] width 184 height 276
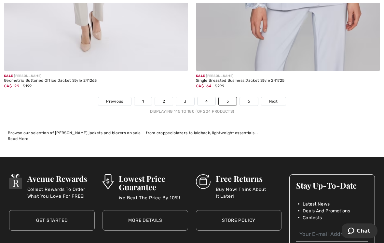
scroll to position [5637, 0]
click at [253, 97] on link "6" at bounding box center [249, 101] width 18 height 8
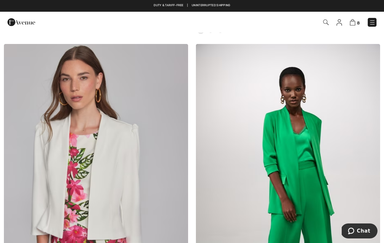
scroll to position [350, 0]
click at [354, 21] on img at bounding box center [353, 22] width 6 height 6
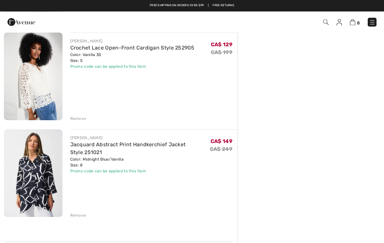
scroll to position [632, 0]
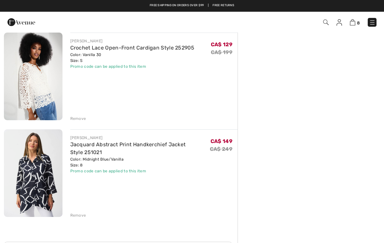
click at [81, 116] on div "Remove" at bounding box center [78, 118] width 16 height 6
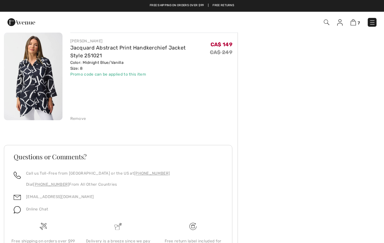
click at [45, 78] on img at bounding box center [33, 76] width 59 height 87
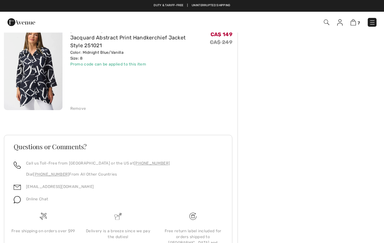
click at [355, 20] on img at bounding box center [353, 22] width 6 height 6
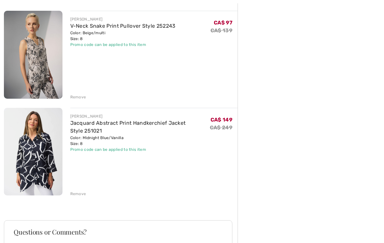
scroll to position [564, 0]
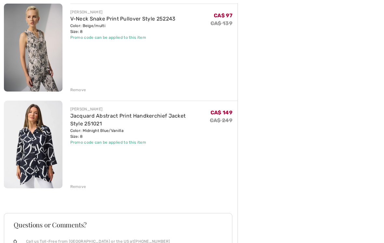
click at [81, 185] on div "Remove" at bounding box center [78, 187] width 16 height 6
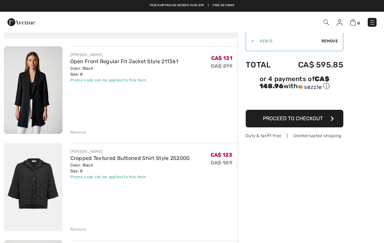
scroll to position [0, 0]
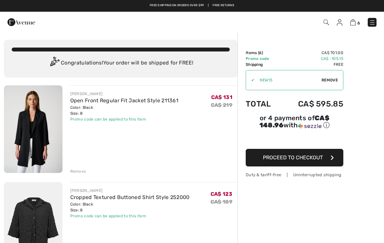
click at [168, 48] on div at bounding box center [121, 49] width 218 height 4
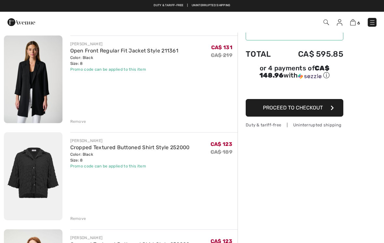
scroll to position [57, 0]
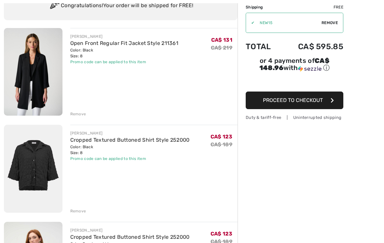
click at [44, 67] on img at bounding box center [33, 71] width 59 height 87
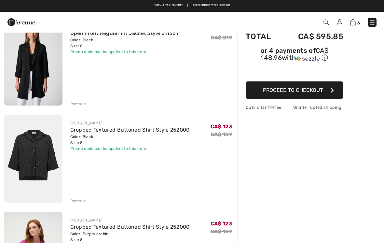
click at [80, 103] on div "Remove" at bounding box center [78, 104] width 16 height 6
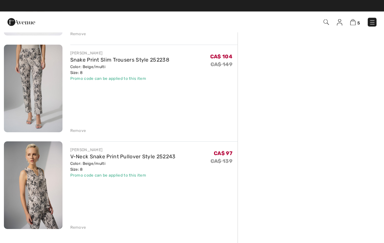
scroll to position [330, 0]
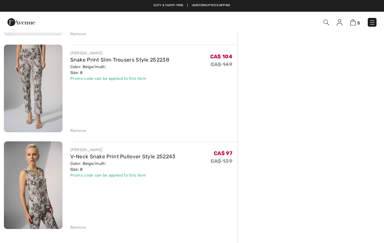
click at [52, 77] on img at bounding box center [33, 88] width 59 height 87
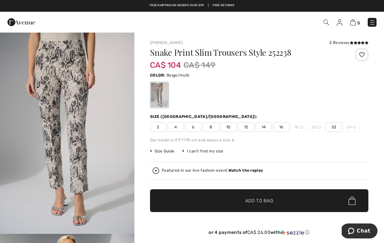
click at [229, 127] on span "10" at bounding box center [228, 127] width 16 height 10
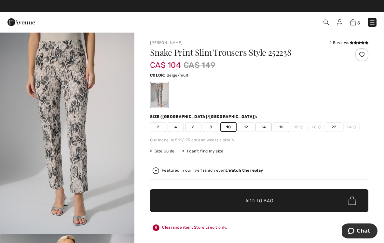
click at [214, 126] on span "8" at bounding box center [211, 127] width 16 height 10
click at [355, 23] on img at bounding box center [353, 22] width 6 height 6
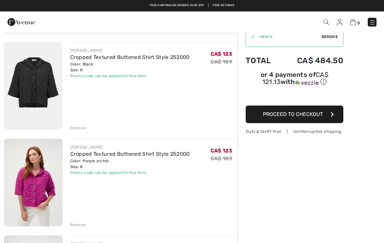
scroll to position [43, 0]
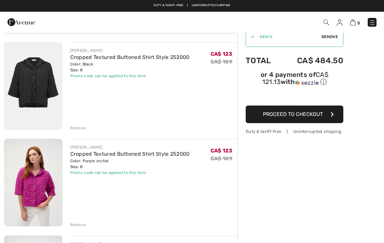
click at [333, 115] on icon "button" at bounding box center [331, 114] width 3 height 5
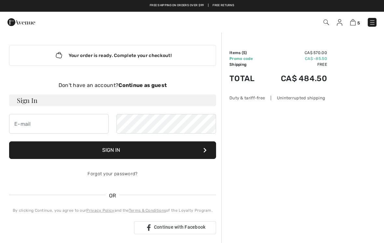
click at [86, 86] on div "Don't have an account? Continue as guest" at bounding box center [112, 85] width 207 height 8
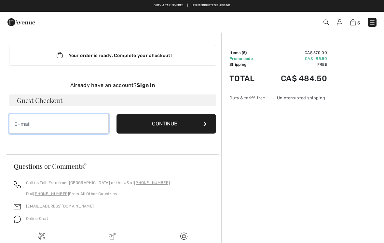
click at [90, 125] on input "email" at bounding box center [58, 124] width 99 height 20
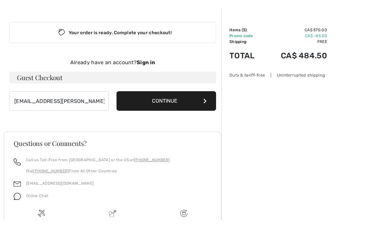
scroll to position [23, 0]
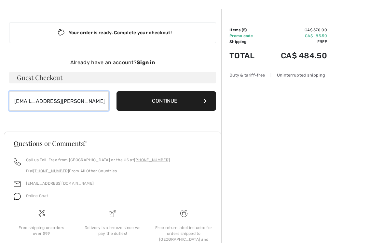
type input "cjnapier@rogers.com"
click at [205, 101] on icon at bounding box center [204, 100] width 3 height 5
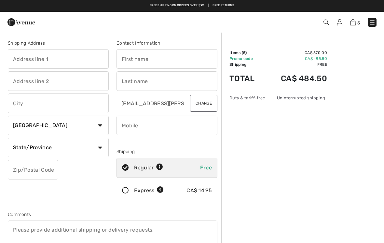
click at [94, 56] on input "text" at bounding box center [58, 59] width 101 height 20
type input "[STREET_ADDRESS]"
click at [184, 58] on input "text" at bounding box center [166, 59] width 101 height 20
type input "[PERSON_NAME]"
click at [172, 80] on input "text" at bounding box center [166, 81] width 101 height 20
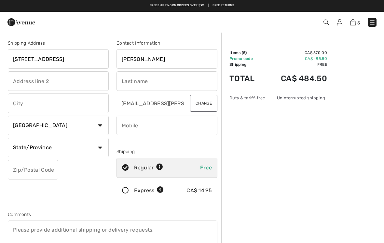
type input "M"
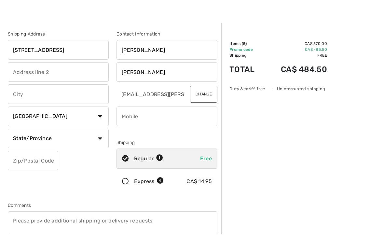
type input "Napier"
click at [85, 93] on input "text" at bounding box center [58, 103] width 101 height 20
type input "Alliston"
click at [101, 140] on select "State/Province Alberta British Columbia Manitoba New Brunswick Newfoundland and…" at bounding box center [58, 138] width 101 height 20
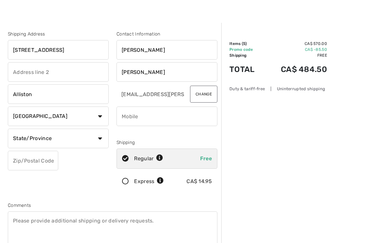
select select "ON"
click at [173, 113] on input "phone" at bounding box center [166, 116] width 101 height 20
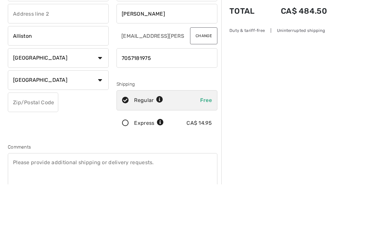
scroll to position [68, 0]
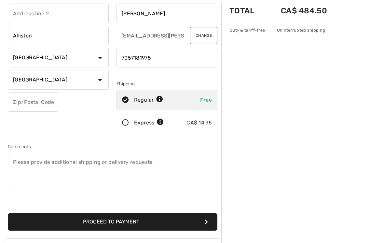
type input "7057181975"
click at [57, 100] on input "text" at bounding box center [33, 102] width 50 height 20
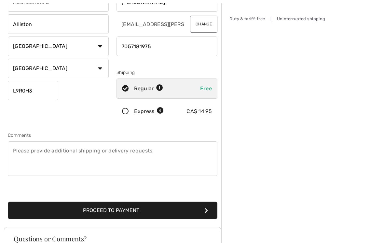
scroll to position [90, 0]
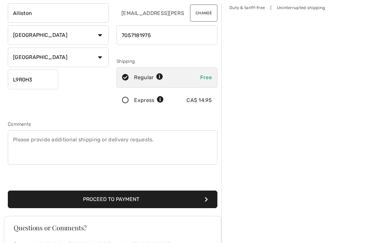
type input "L9R0H3"
click at [142, 196] on button "Proceed to Payment" at bounding box center [112, 199] width 209 height 18
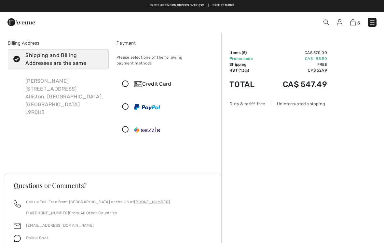
click at [127, 81] on icon at bounding box center [125, 84] width 17 height 7
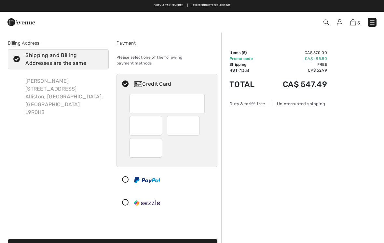
click at [354, 20] on img at bounding box center [353, 22] width 6 height 6
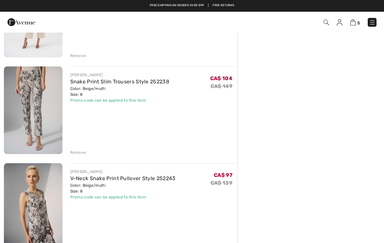
scroll to position [307, 0]
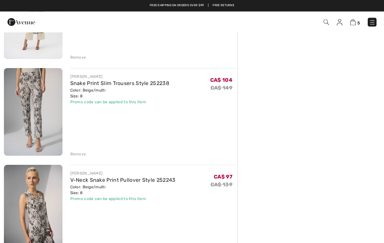
click at [98, 83] on link "Snake Print Slim Trousers Style 252238" at bounding box center [119, 83] width 99 height 6
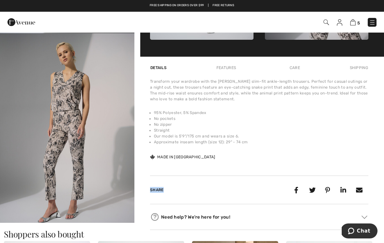
scroll to position [401, 0]
click at [349, 130] on li "Straight" at bounding box center [261, 130] width 214 height 6
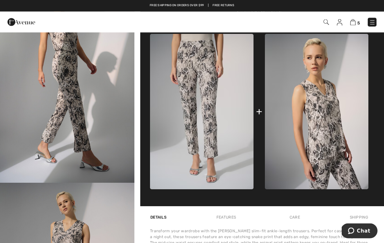
scroll to position [249, 0]
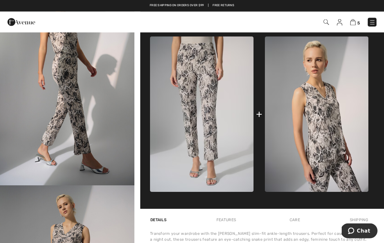
click at [355, 19] on img at bounding box center [353, 22] width 6 height 6
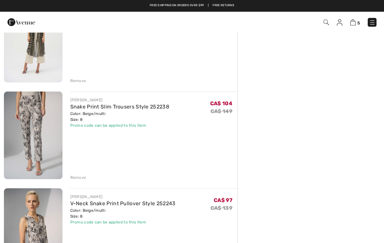
scroll to position [279, 0]
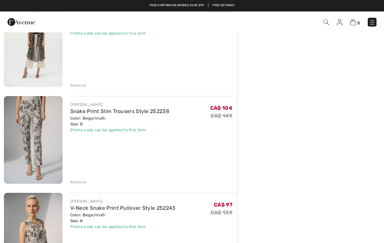
click at [47, 136] on img at bounding box center [33, 139] width 59 height 87
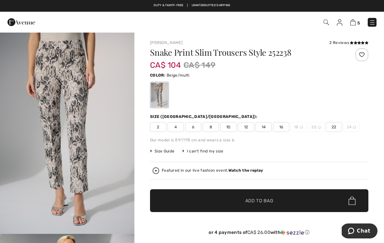
click at [229, 128] on span "10" at bounding box center [228, 127] width 16 height 10
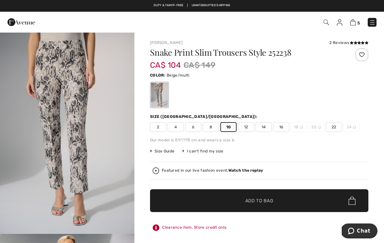
click at [255, 203] on span "Add to Bag" at bounding box center [259, 200] width 28 height 7
click at [267, 201] on span "Add to Bag" at bounding box center [259, 200] width 28 height 7
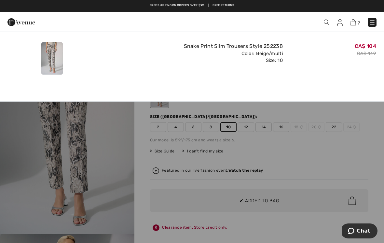
click at [354, 21] on img at bounding box center [353, 22] width 6 height 6
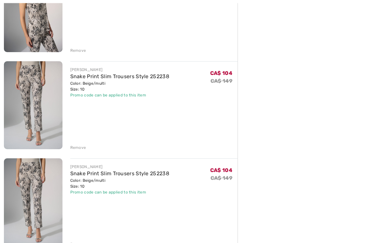
scroll to position [507, 0]
click at [81, 242] on div "Remove" at bounding box center [78, 244] width 16 height 6
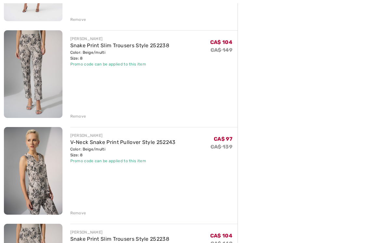
scroll to position [345, 0]
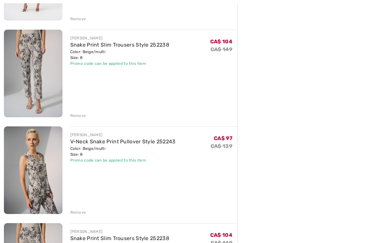
click at [47, 152] on img at bounding box center [33, 169] width 59 height 87
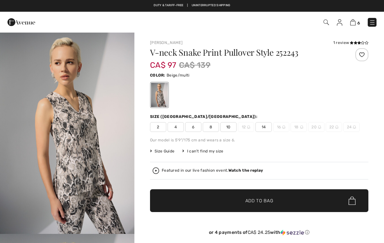
checkbox input "true"
click at [355, 22] on img at bounding box center [353, 22] width 6 height 6
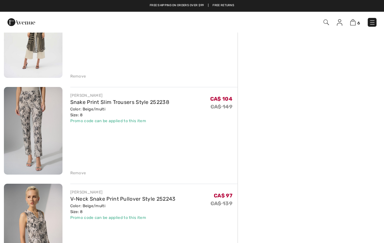
scroll to position [288, 0]
click at [81, 176] on div "Remove" at bounding box center [78, 173] width 16 height 6
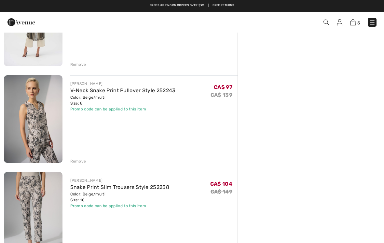
scroll to position [299, 0]
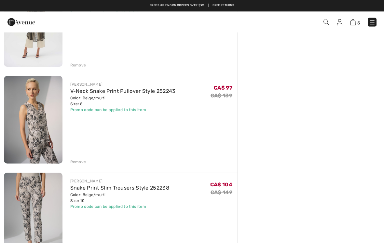
click at [41, 118] on img at bounding box center [33, 119] width 59 height 87
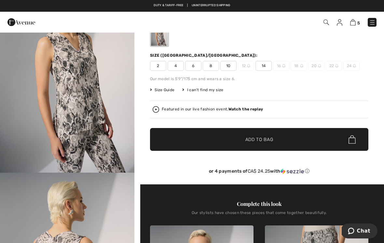
scroll to position [61, 0]
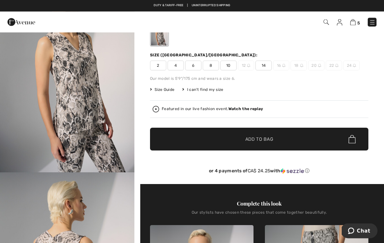
click at [167, 91] on span "Size Guide" at bounding box center [162, 90] width 24 height 6
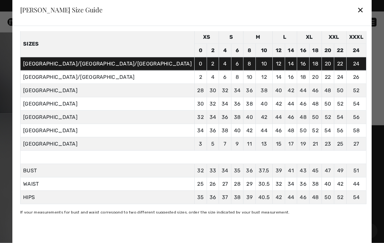
scroll to position [120, 0]
click at [357, 13] on div "✕" at bounding box center [360, 10] width 7 height 14
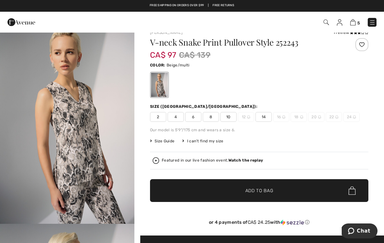
scroll to position [0, 0]
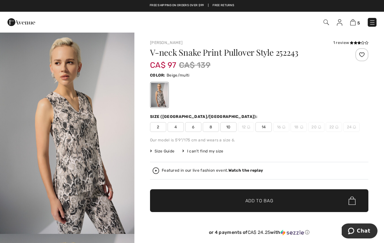
click at [352, 23] on img at bounding box center [353, 22] width 6 height 6
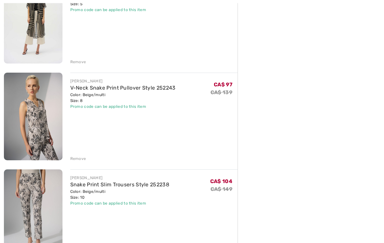
scroll to position [303, 0]
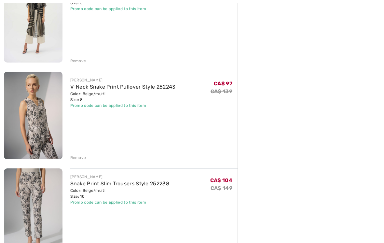
click at [82, 157] on div "Remove" at bounding box center [78, 158] width 16 height 6
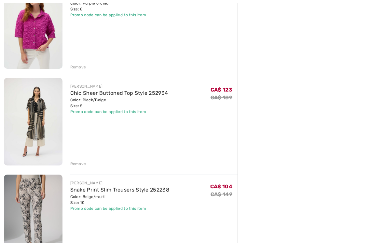
scroll to position [201, 0]
click at [46, 118] on img at bounding box center [33, 121] width 59 height 87
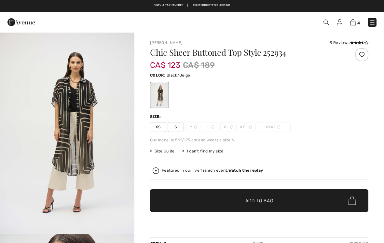
checkbox input "true"
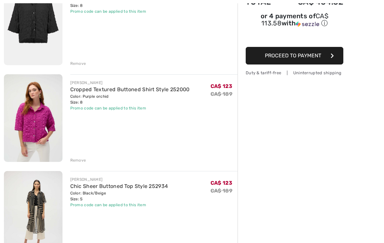
scroll to position [108, 0]
click at [80, 161] on div "Remove" at bounding box center [78, 160] width 16 height 6
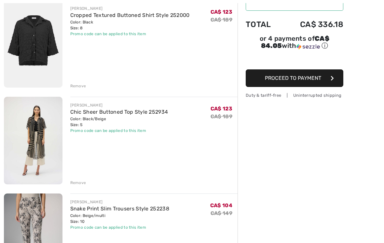
scroll to position [86, 0]
click at [45, 51] on img at bounding box center [33, 43] width 59 height 87
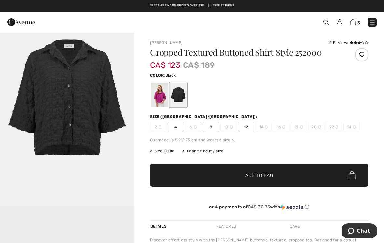
click at [355, 21] on img at bounding box center [353, 22] width 6 height 6
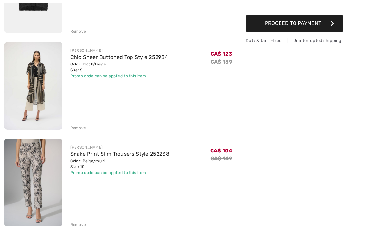
scroll to position [141, 0]
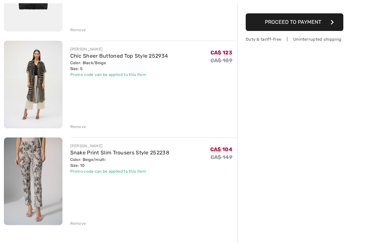
click at [79, 223] on div "Remove" at bounding box center [78, 223] width 16 height 6
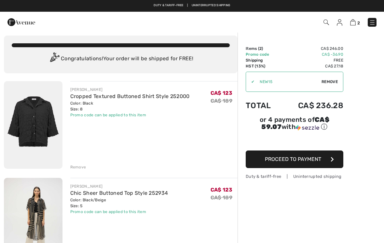
scroll to position [0, 0]
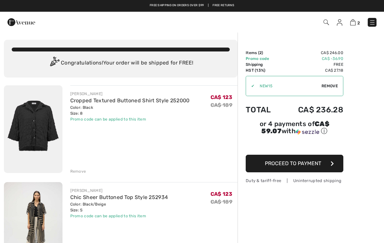
click at [357, 142] on div "Order Summary Details Items ( 2 ) CA$ 246.00 Promo code CA$ -36.90 Shipping Fre…" at bounding box center [310, 237] width 146 height 411
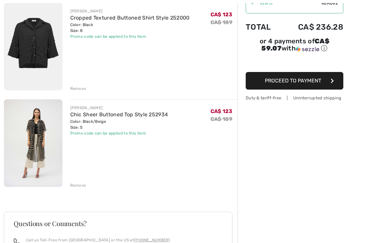
scroll to position [83, 0]
click at [322, 84] on button "Proceed to Payment" at bounding box center [294, 81] width 98 height 18
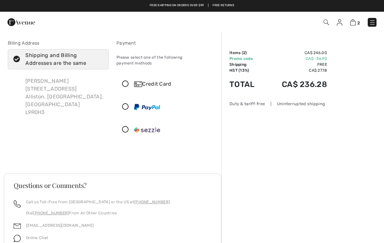
click at [125, 81] on icon at bounding box center [125, 84] width 17 height 7
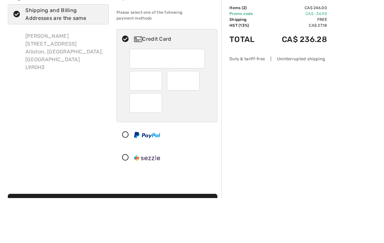
scroll to position [45, 0]
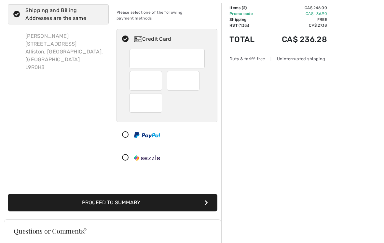
click at [158, 97] on div at bounding box center [145, 103] width 33 height 20
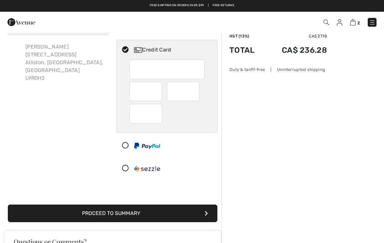
scroll to position [29, 0]
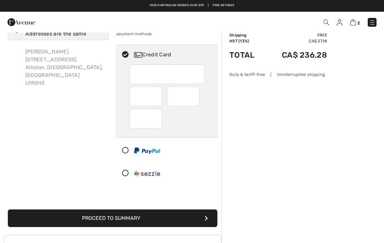
click at [202, 211] on button "Proceed to Summary" at bounding box center [112, 218] width 209 height 18
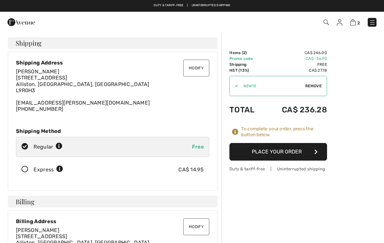
click at [313, 148] on button "Place Your Order" at bounding box center [278, 152] width 98 height 18
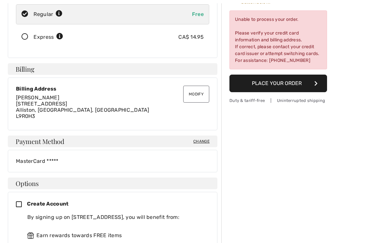
scroll to position [134, 0]
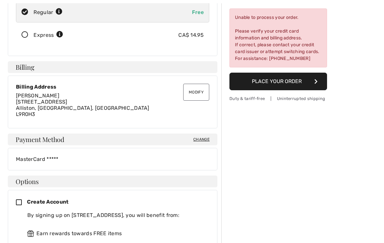
click at [202, 137] on span "Change" at bounding box center [201, 140] width 16 height 6
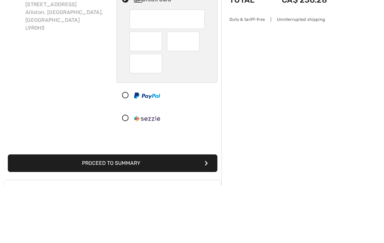
scroll to position [84, 0]
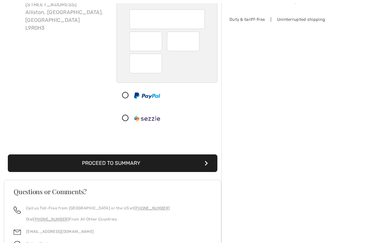
click at [164, 156] on button "Proceed to Summary" at bounding box center [112, 163] width 209 height 18
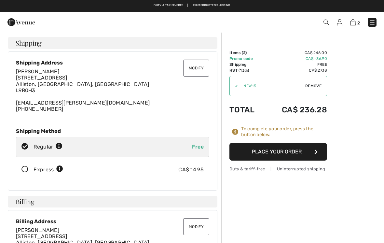
click at [298, 152] on button "Place Your Order" at bounding box center [278, 152] width 98 height 18
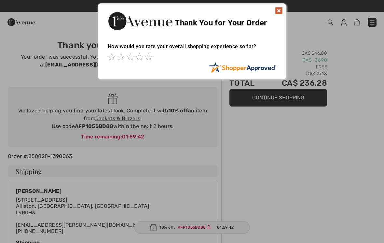
click at [276, 12] on img at bounding box center [279, 11] width 8 height 8
